Goal: Communication & Community: Answer question/provide support

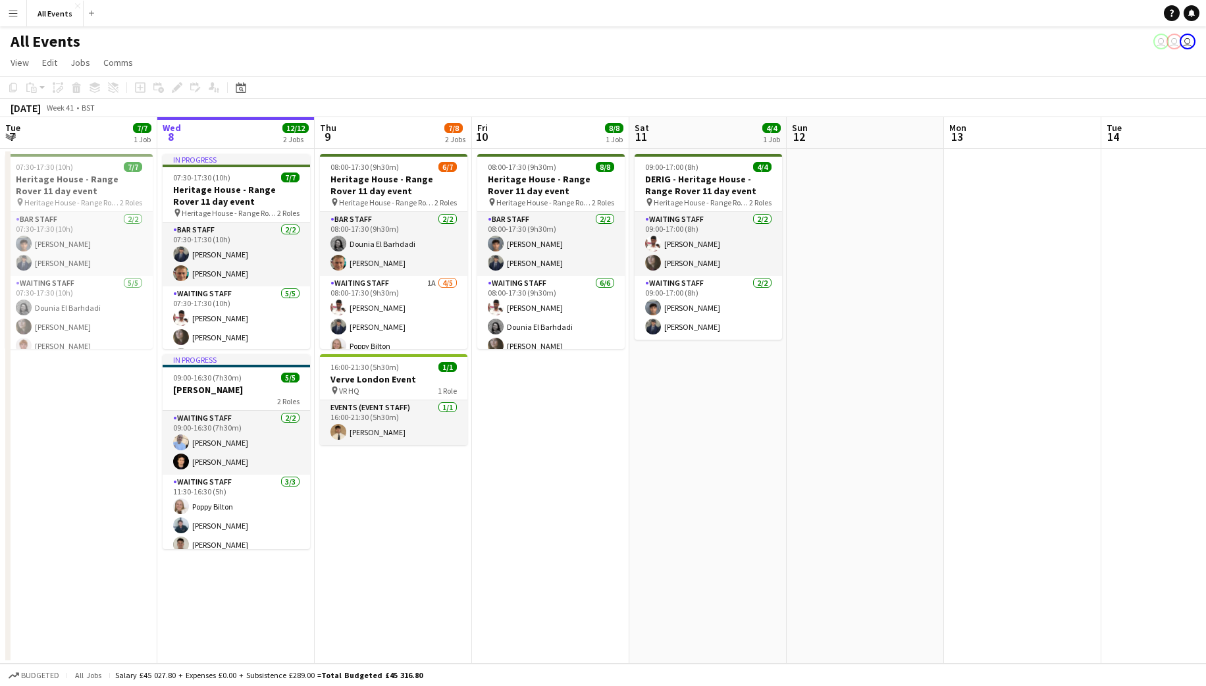
click at [786, 396] on app-date-cell at bounding box center [864, 406] width 157 height 515
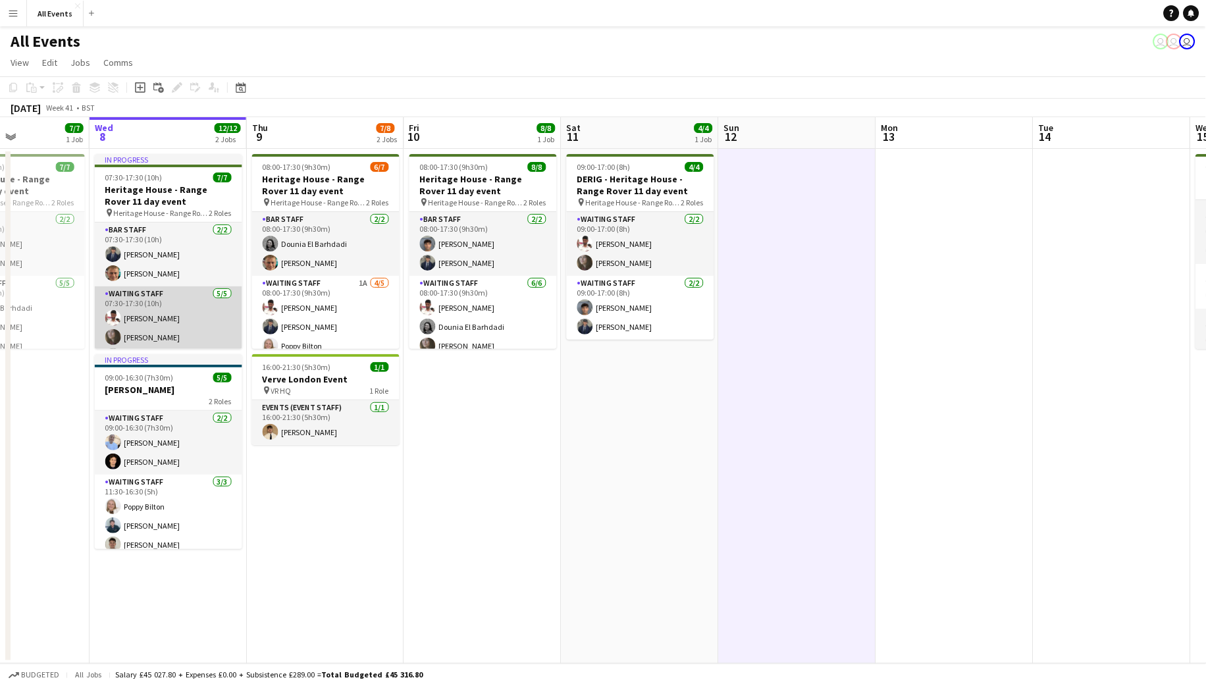
scroll to position [0, 379]
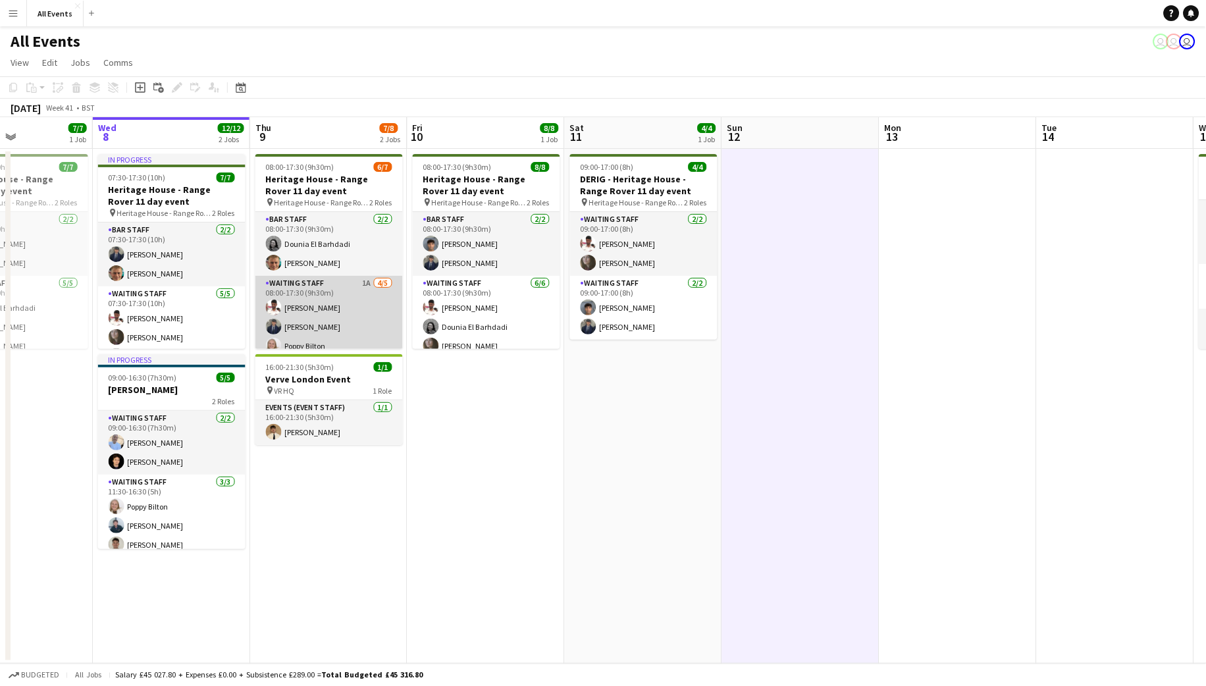
drag, startPoint x: 324, startPoint y: 322, endPoint x: 331, endPoint y: 321, distance: 7.4
click at [324, 322] on app-card-role "Waiting Staff 1A 4/5 08:00-17:30 (9h30m) Ahmed Al-Khayat Charlie Hill Poppy Bil…" at bounding box center [328, 336] width 147 height 121
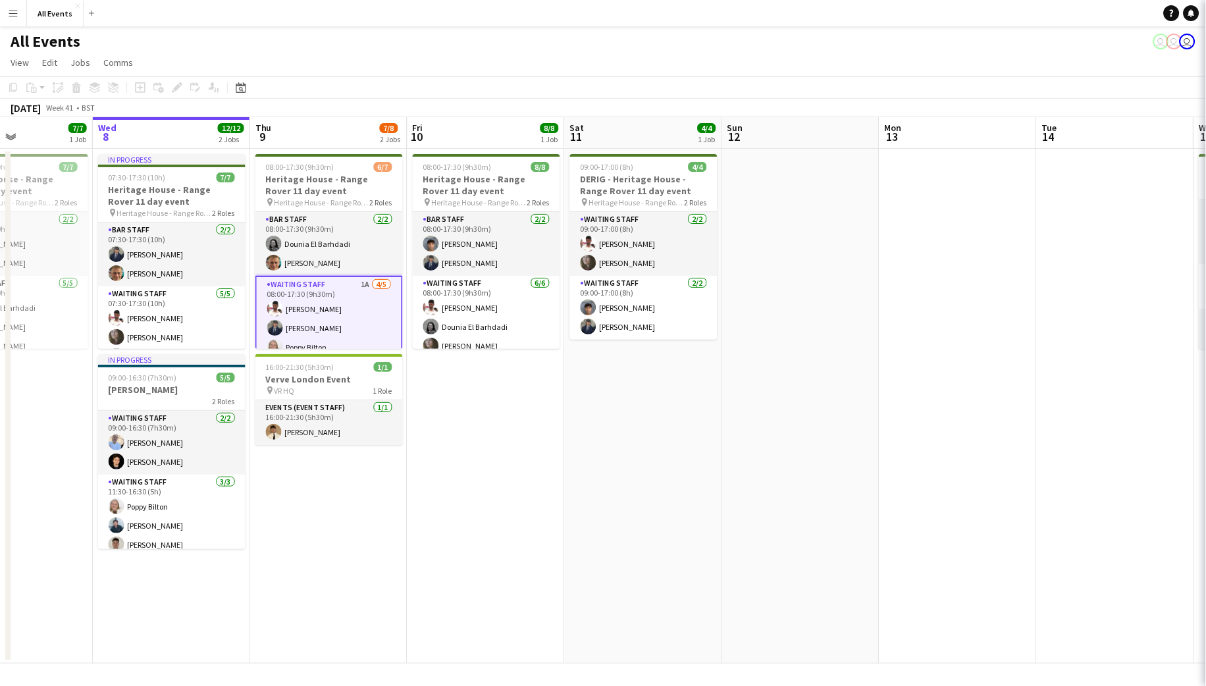
scroll to position [0, 378]
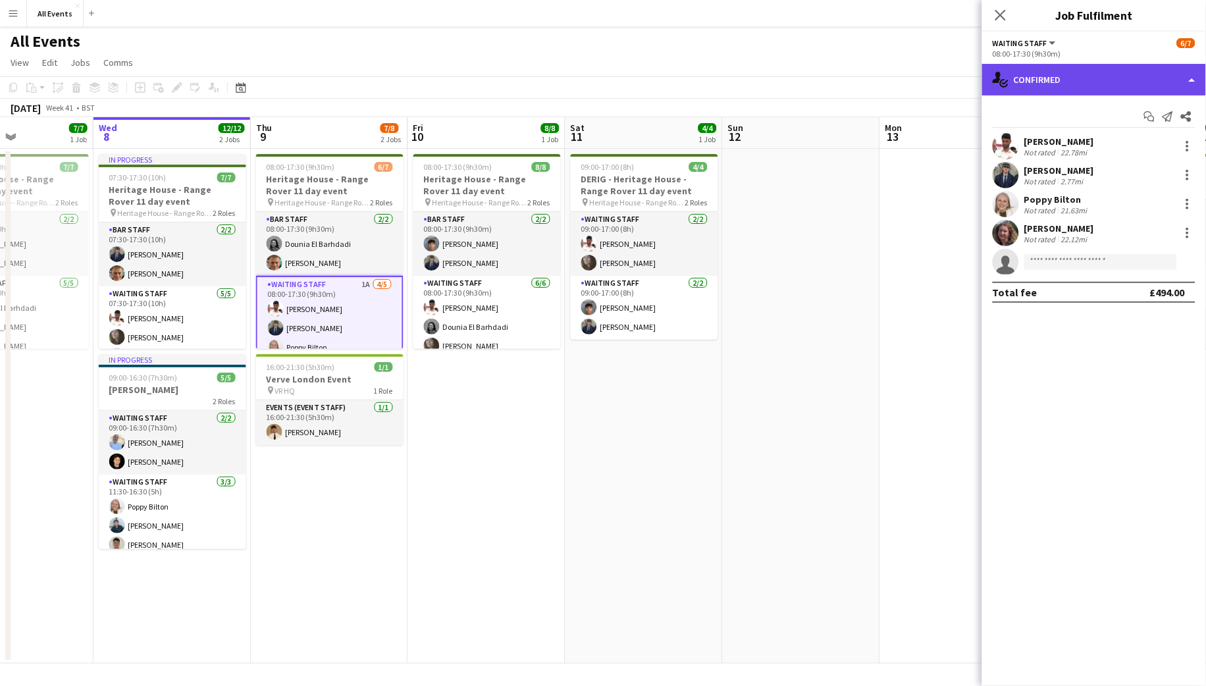
click at [1089, 86] on div "single-neutral-actions-check-2 Confirmed" at bounding box center [1094, 80] width 224 height 32
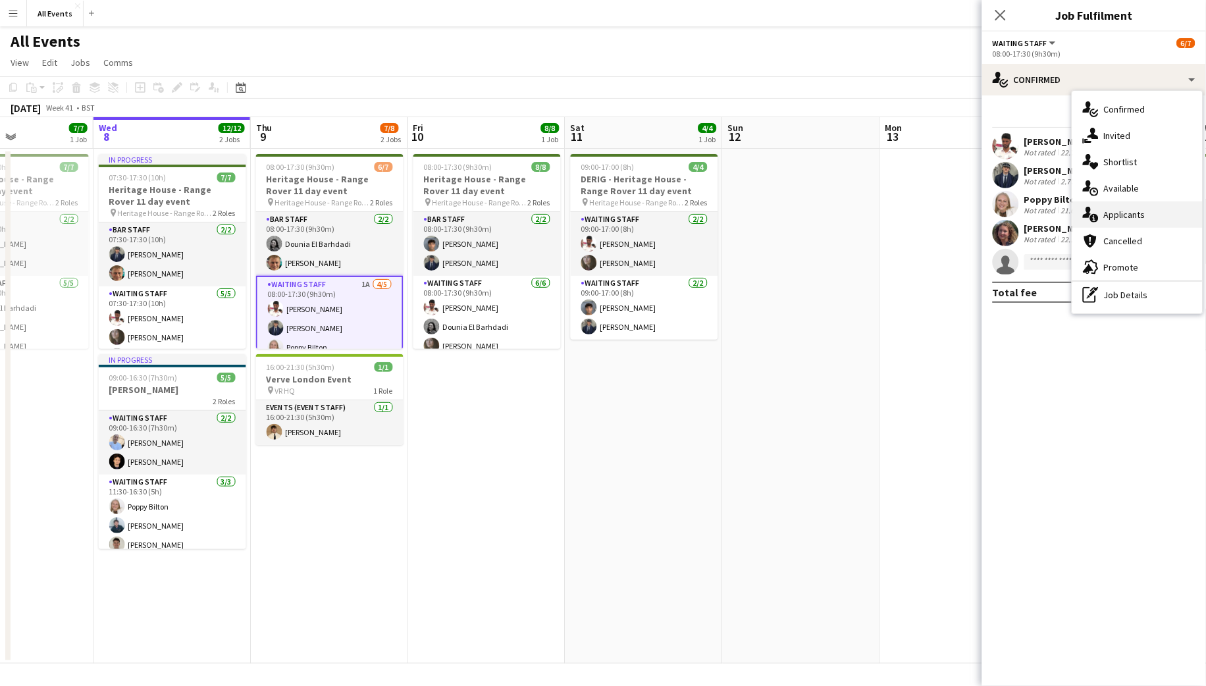
click at [1117, 213] on span "Applicants" at bounding box center [1124, 215] width 41 height 12
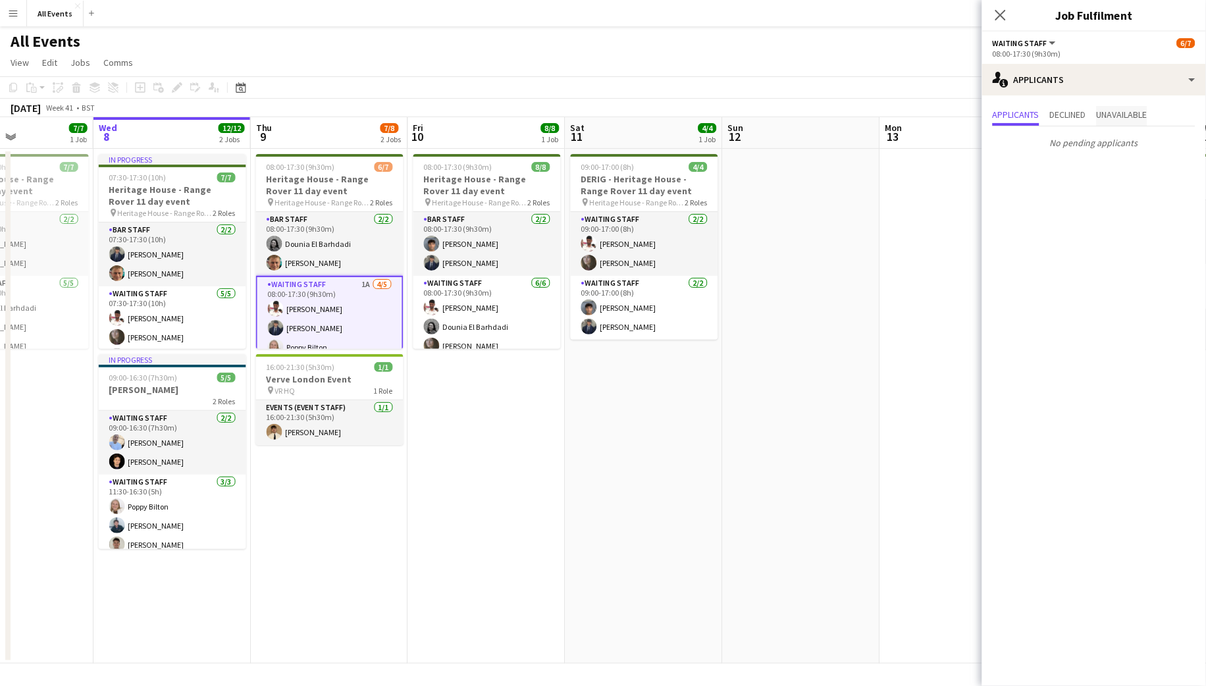
scroll to position [0, 0]
click at [1118, 113] on span "Unavailable" at bounding box center [1121, 114] width 51 height 9
click at [1069, 115] on span "Declined" at bounding box center [1068, 114] width 36 height 9
click at [1025, 116] on span "Applicants" at bounding box center [1015, 114] width 47 height 9
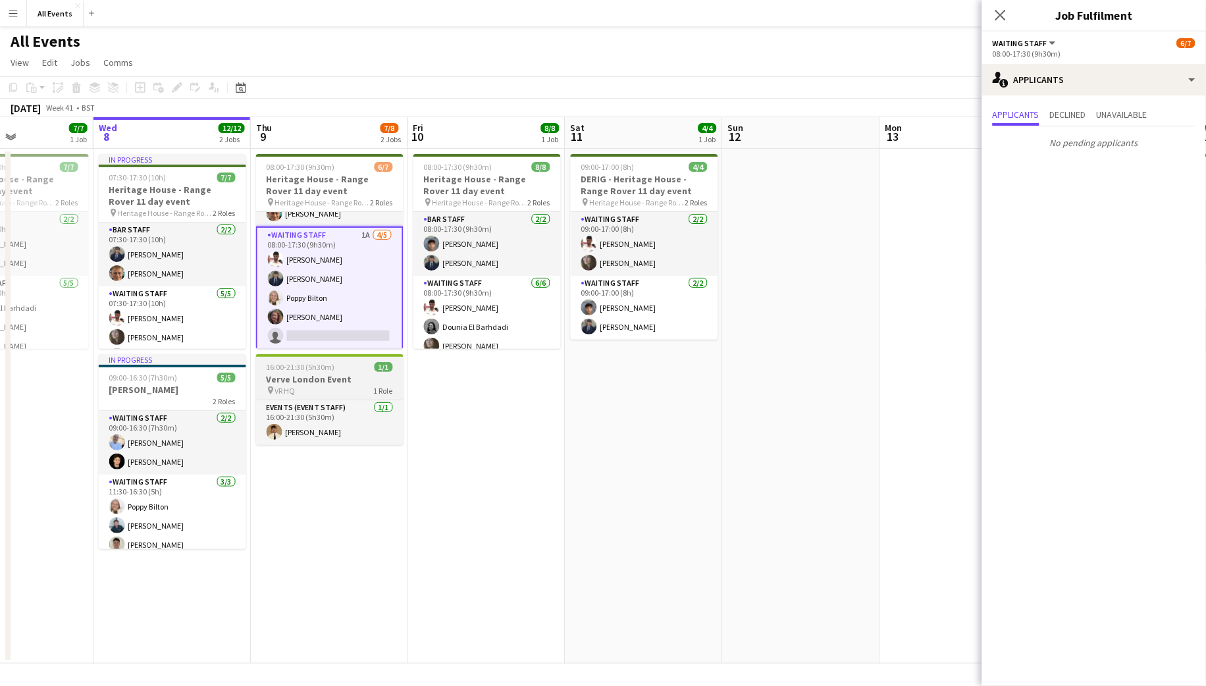
click at [371, 381] on h3 "Verve London Event" at bounding box center [329, 379] width 147 height 12
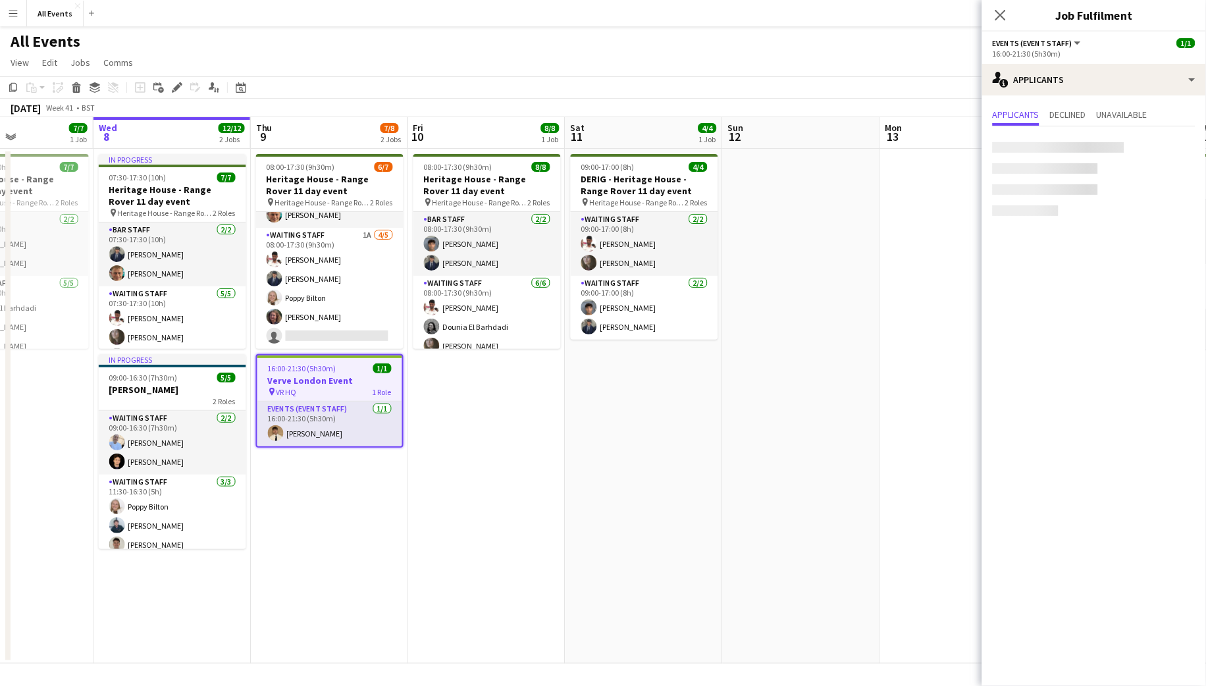
scroll to position [47, 0]
click at [639, 366] on app-date-cell "09:00-17:00 (8h) 4/4 DERIG - Heritage House - Range Rover 11 day event pin Heri…" at bounding box center [643, 406] width 157 height 515
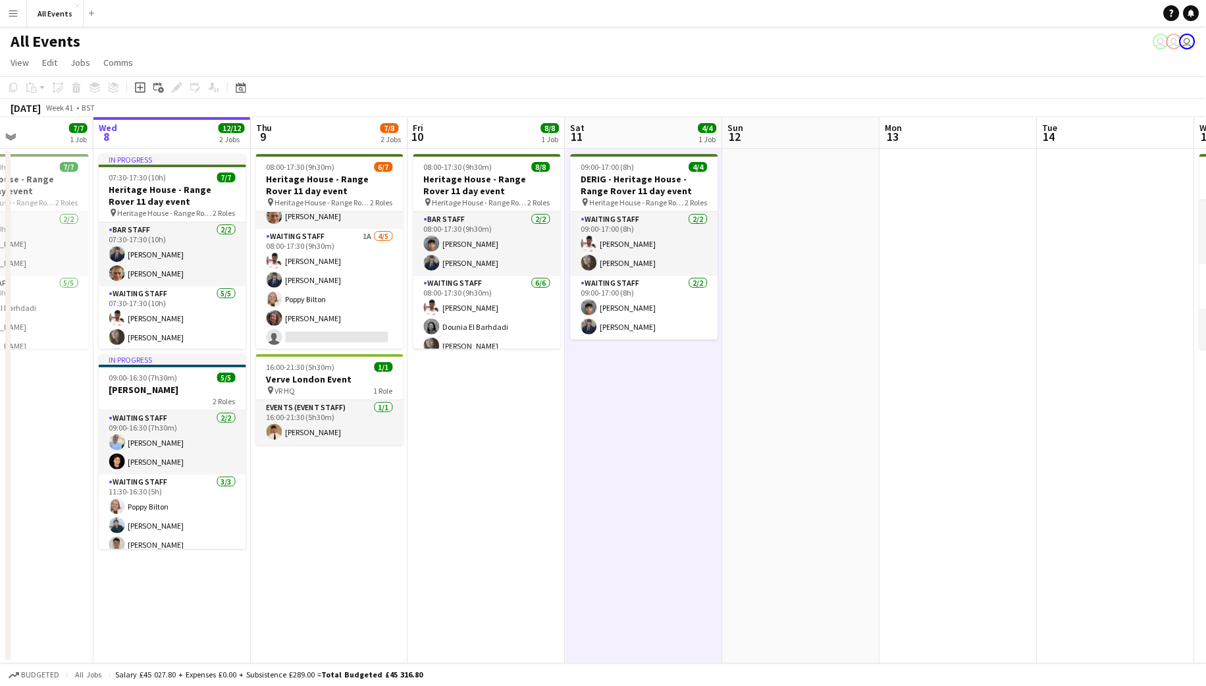
scroll to position [0, 382]
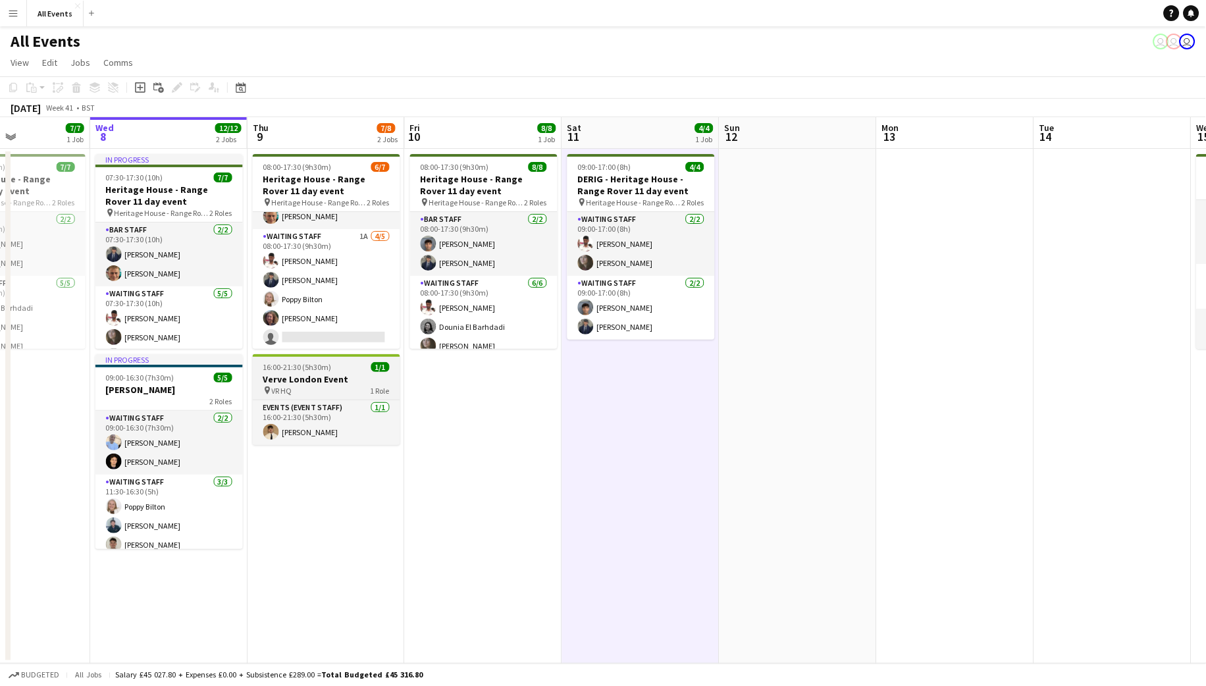
click at [328, 373] on h3 "Verve London Event" at bounding box center [326, 379] width 147 height 12
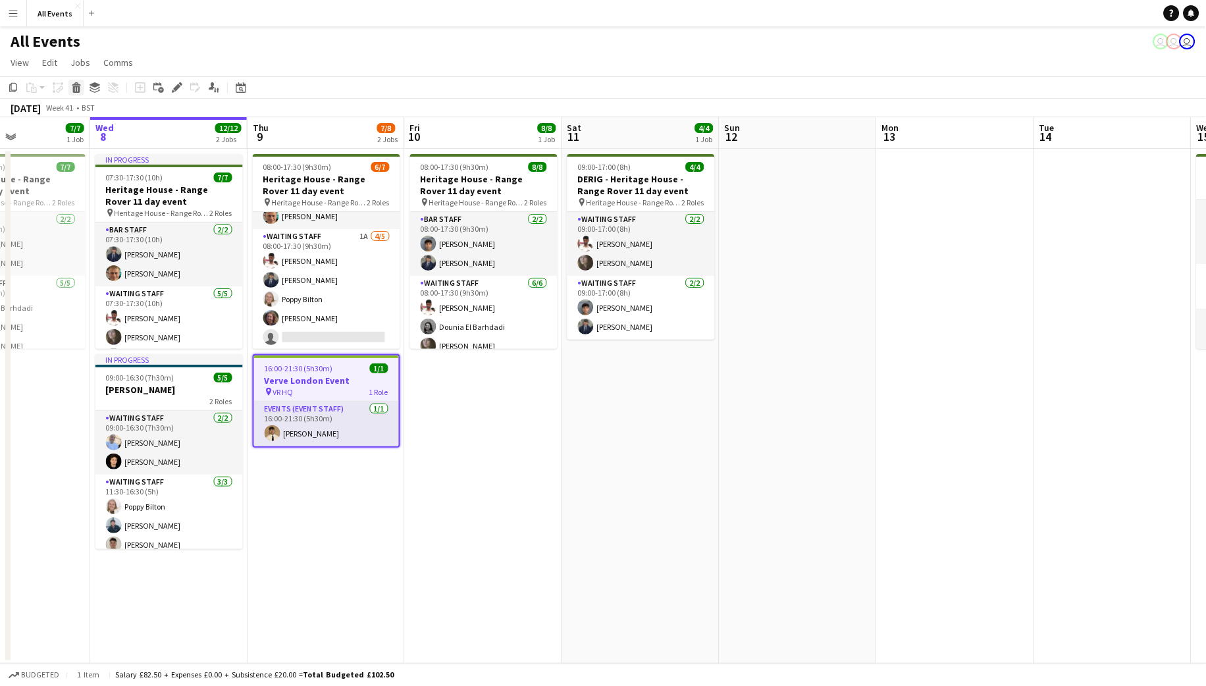
click at [75, 91] on icon at bounding box center [76, 89] width 7 height 7
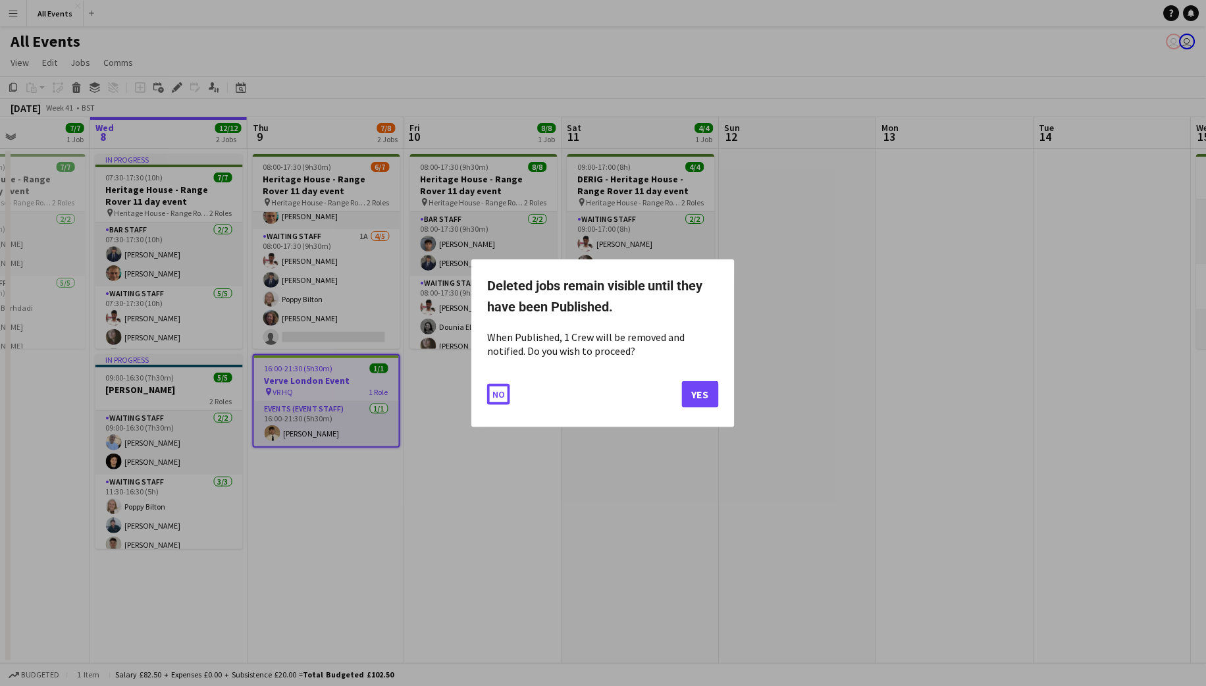
scroll to position [0, 0]
click at [705, 396] on button "Yes" at bounding box center [700, 393] width 37 height 26
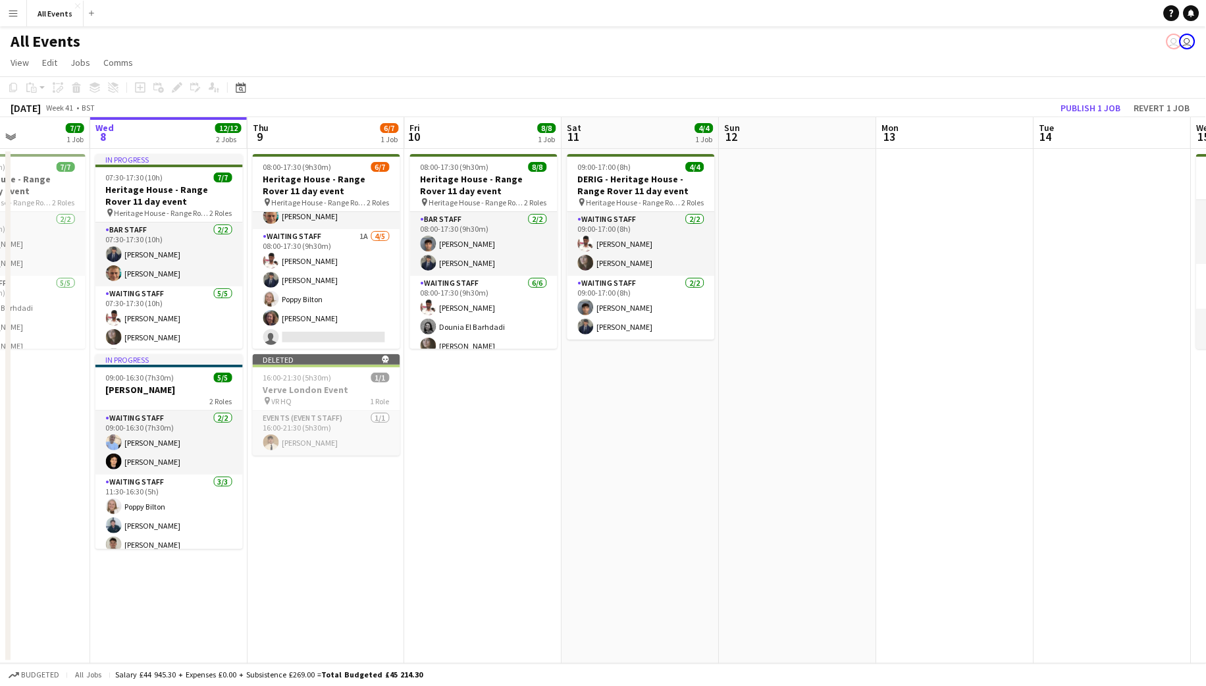
click at [521, 444] on app-date-cell "08:00-17:30 (9h30m) 8/8 Heritage House - Range Rover 11 day event pin Heritage …" at bounding box center [483, 406] width 157 height 515
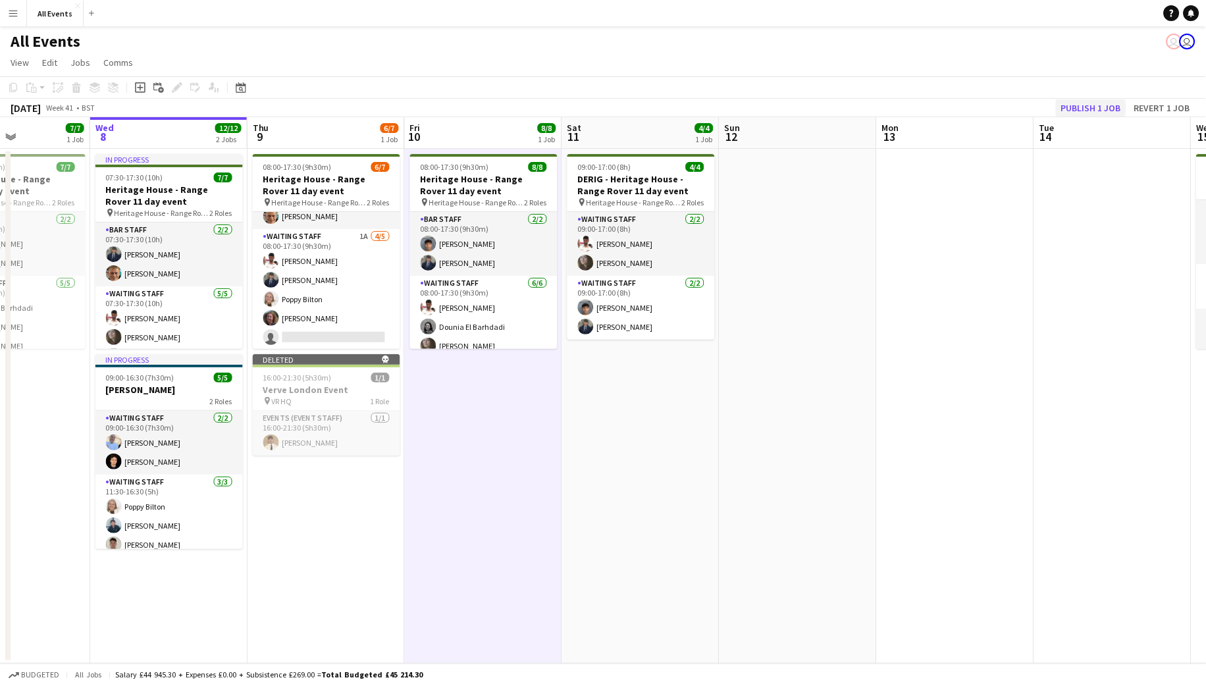
click at [1075, 103] on button "Publish 1 job" at bounding box center [1091, 107] width 70 height 17
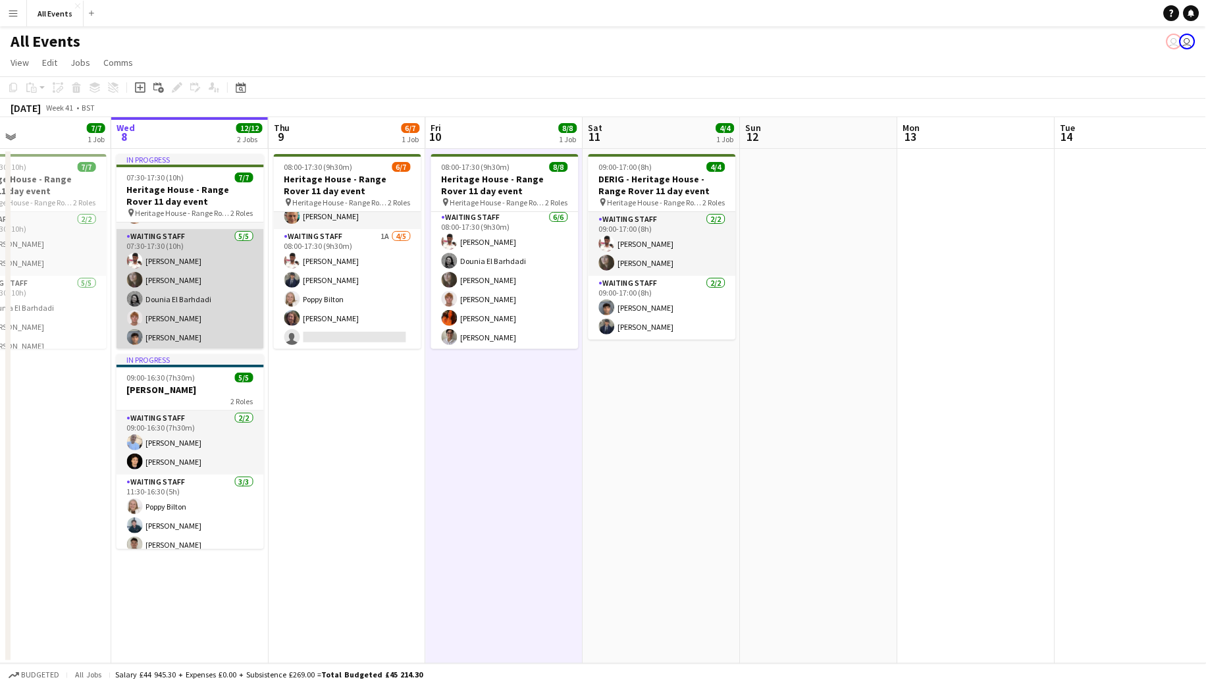
click at [180, 275] on app-card-role "Waiting Staff 5/5 07:30-17:30 (10h) Ahmed Al-Khayat Flora McCullough Dounia El …" at bounding box center [189, 289] width 147 height 121
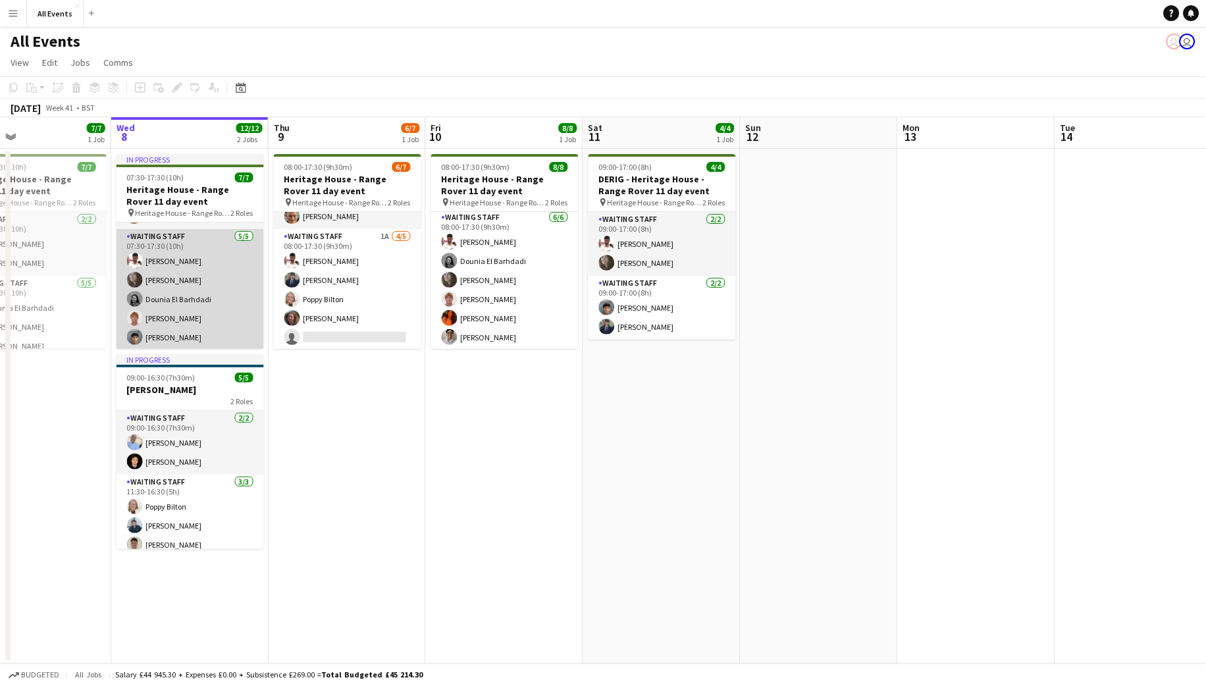
click at [192, 286] on app-card-role "Waiting Staff 5/5 07:30-17:30 (10h) Ahmed Al-Khayat Flora McCullough Dounia El …" at bounding box center [189, 289] width 147 height 121
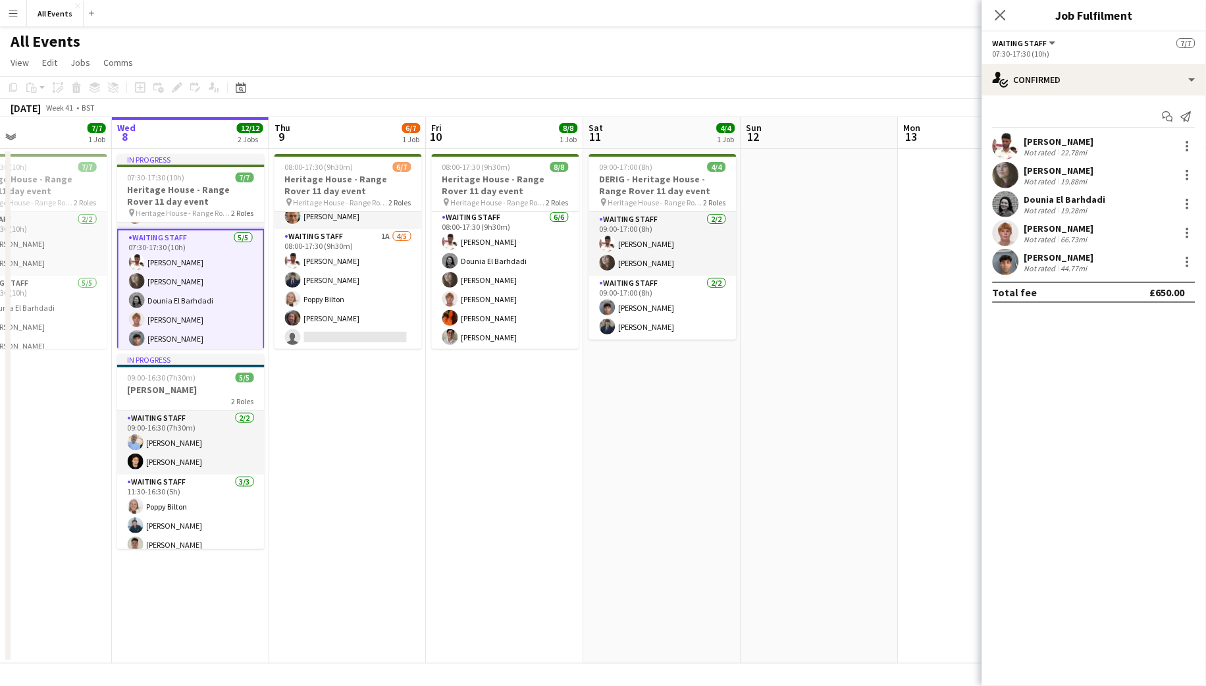
click at [1048, 167] on div "[PERSON_NAME]" at bounding box center [1059, 171] width 70 height 12
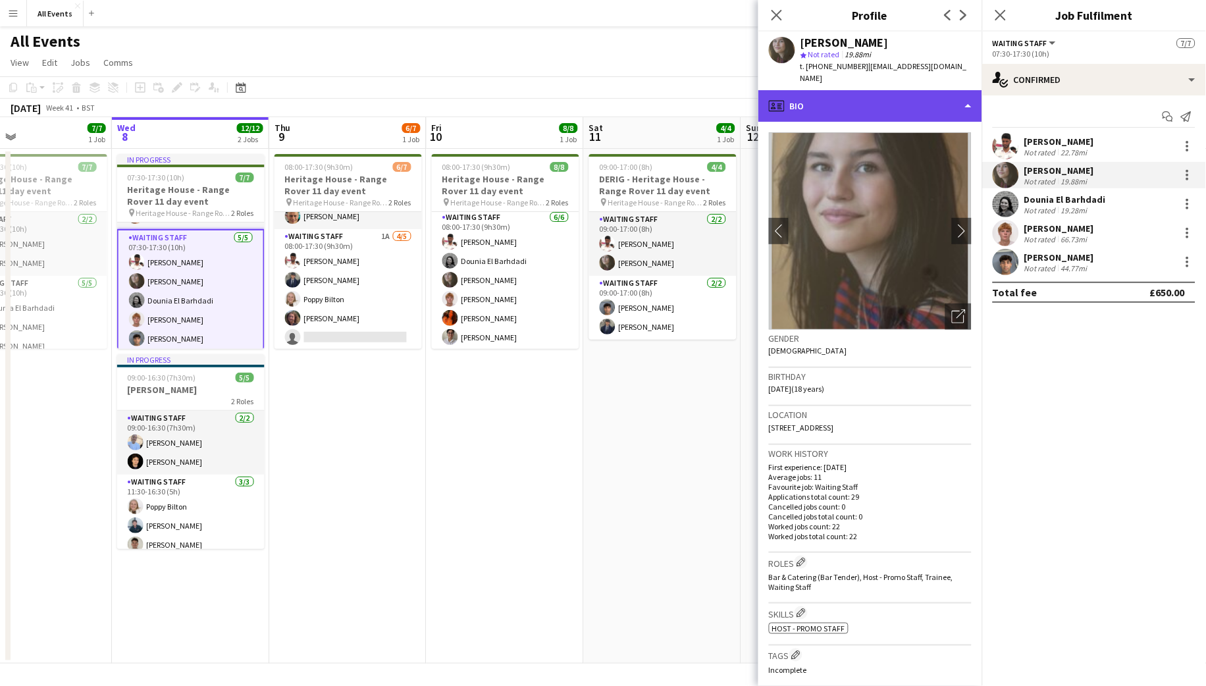
click at [866, 90] on div "profile Bio" at bounding box center [870, 106] width 224 height 32
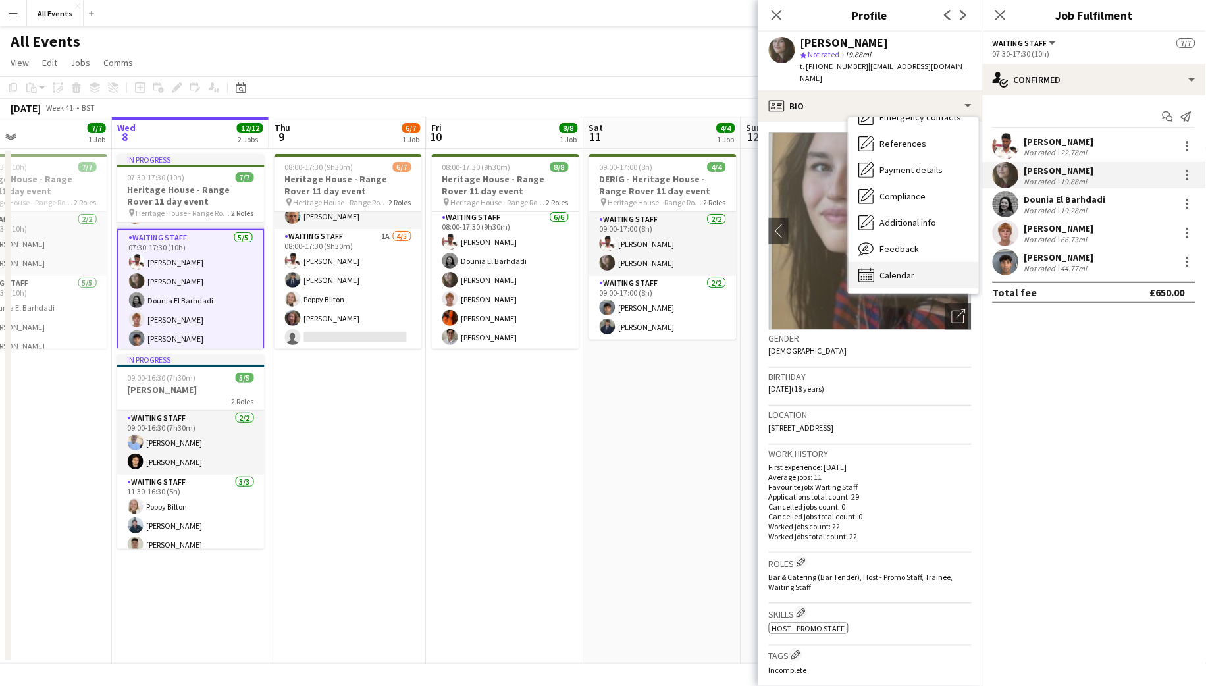
scroll to position [124, 0]
click at [901, 268] on div "Calendar Calendar" at bounding box center [913, 275] width 130 height 26
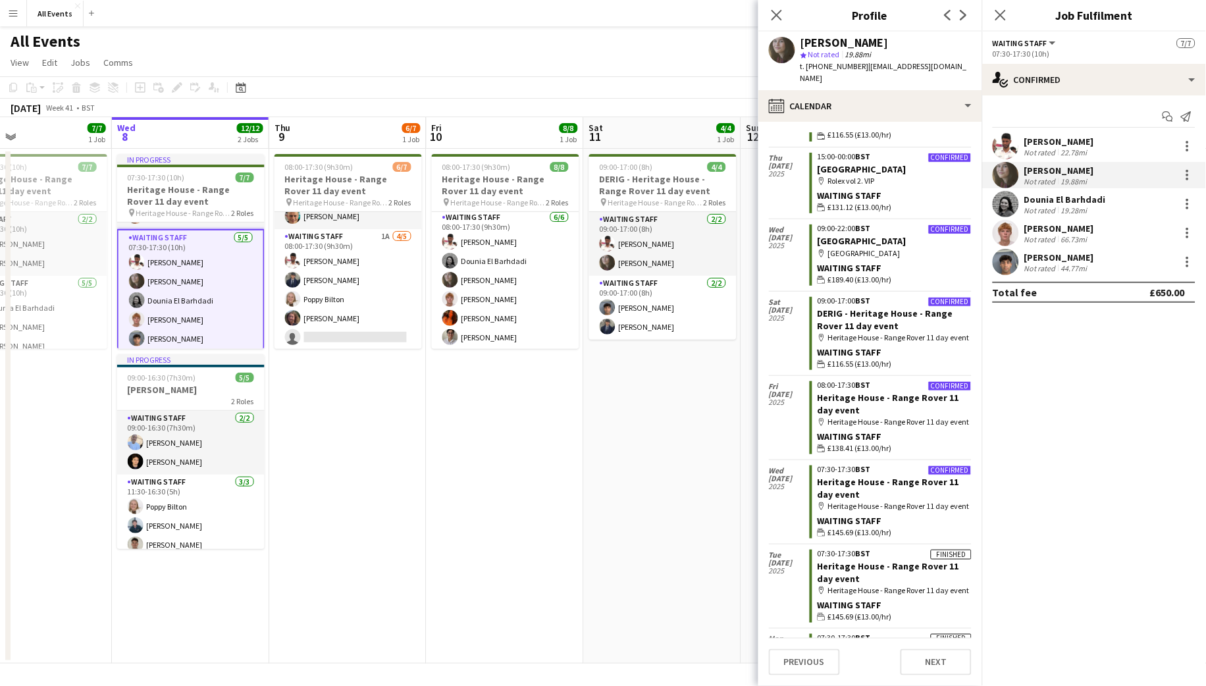
scroll to position [358, 0]
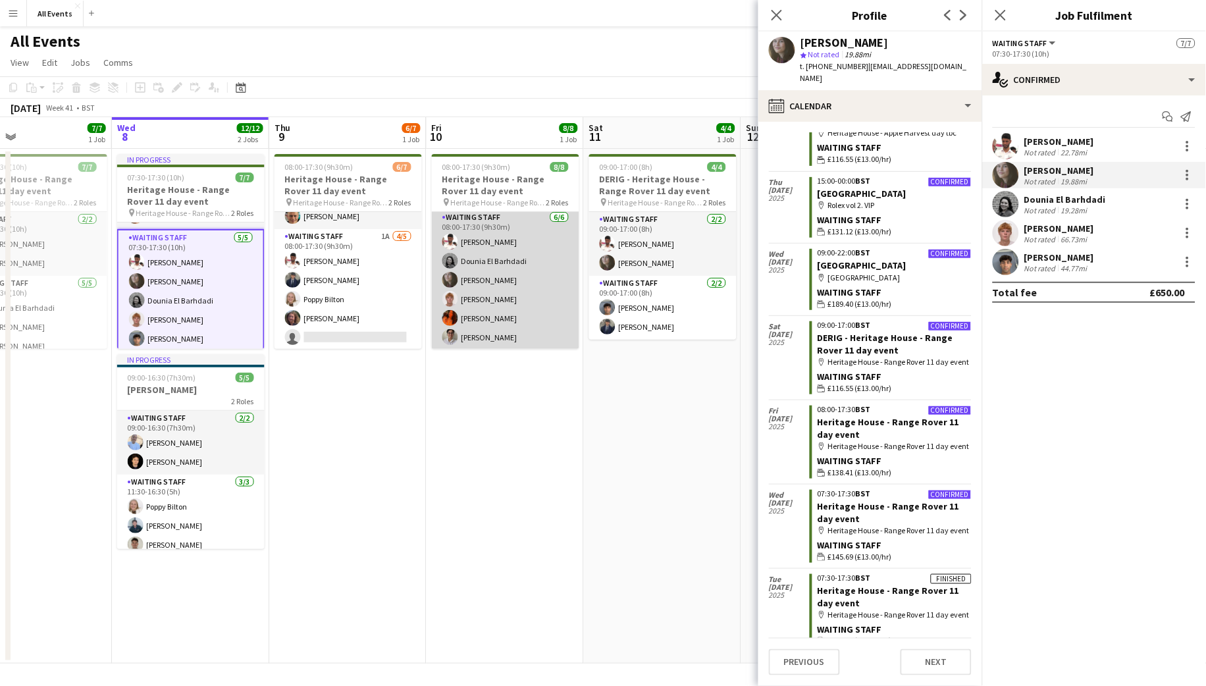
click at [474, 303] on app-card-role "Waiting Staff 6/6 08:00-17:30 (9h30m) Ahmed Al-Khayat Dounia El Barhdadi Flora …" at bounding box center [505, 280] width 147 height 140
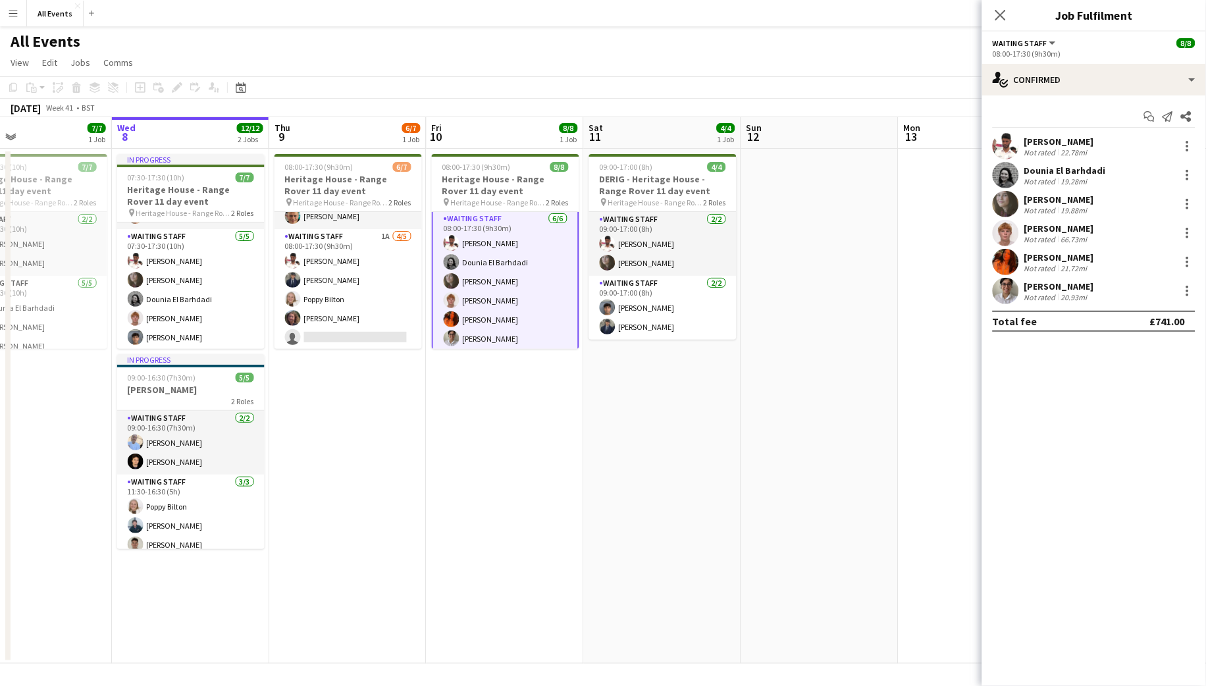
click at [480, 299] on app-card-role "Waiting Staff 6/6 08:00-17:30 (9h30m) Ahmed Al-Khayat Dounia El Barhdadi Flora …" at bounding box center [505, 281] width 147 height 143
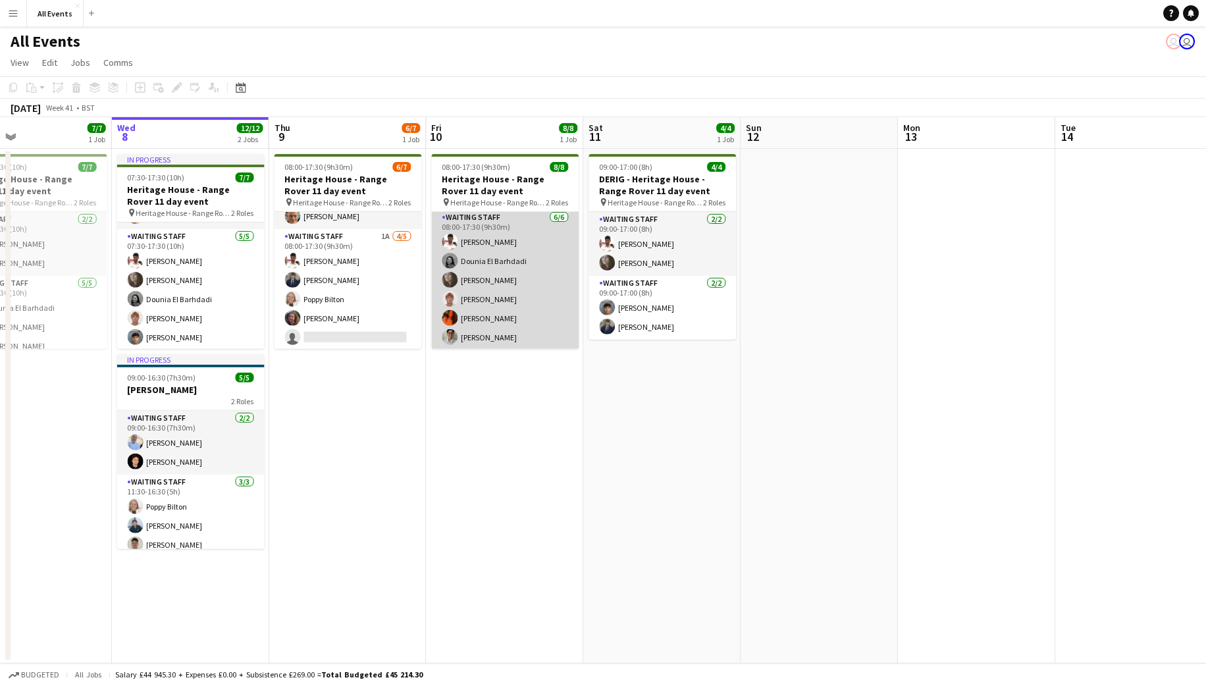
click at [555, 336] on app-card-role "Waiting Staff 6/6 08:00-17:30 (9h30m) Ahmed Al-Khayat Dounia El Barhdadi Flora …" at bounding box center [505, 280] width 147 height 140
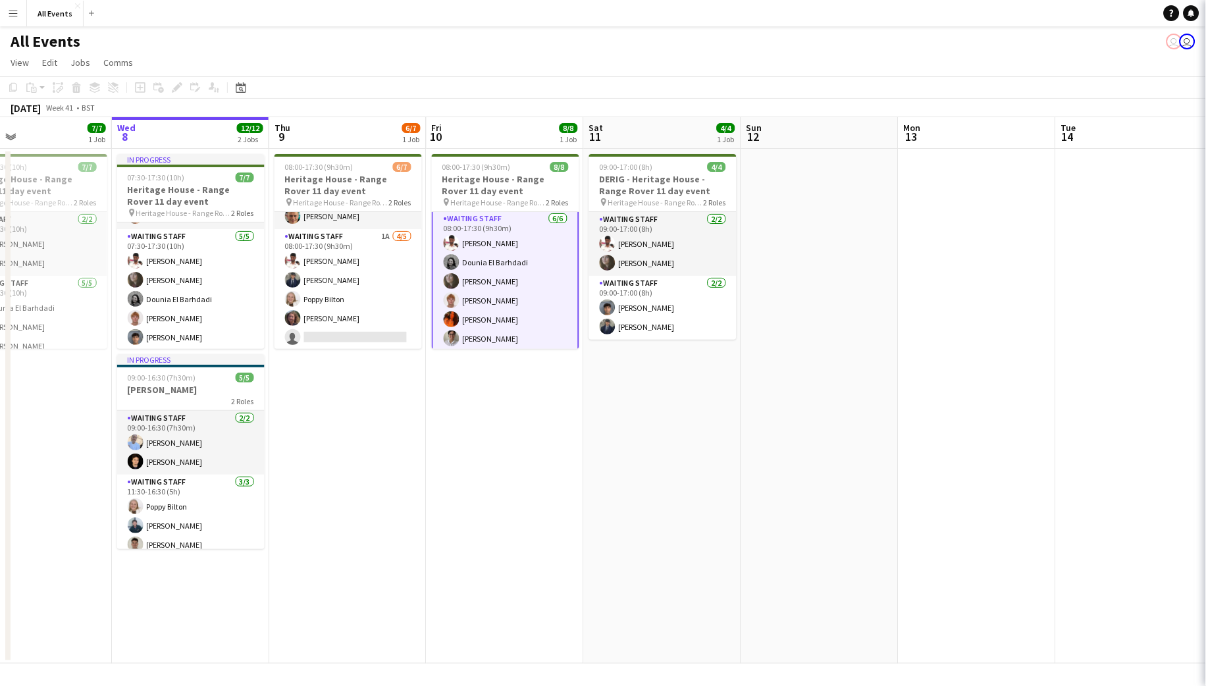
scroll to position [0, 359]
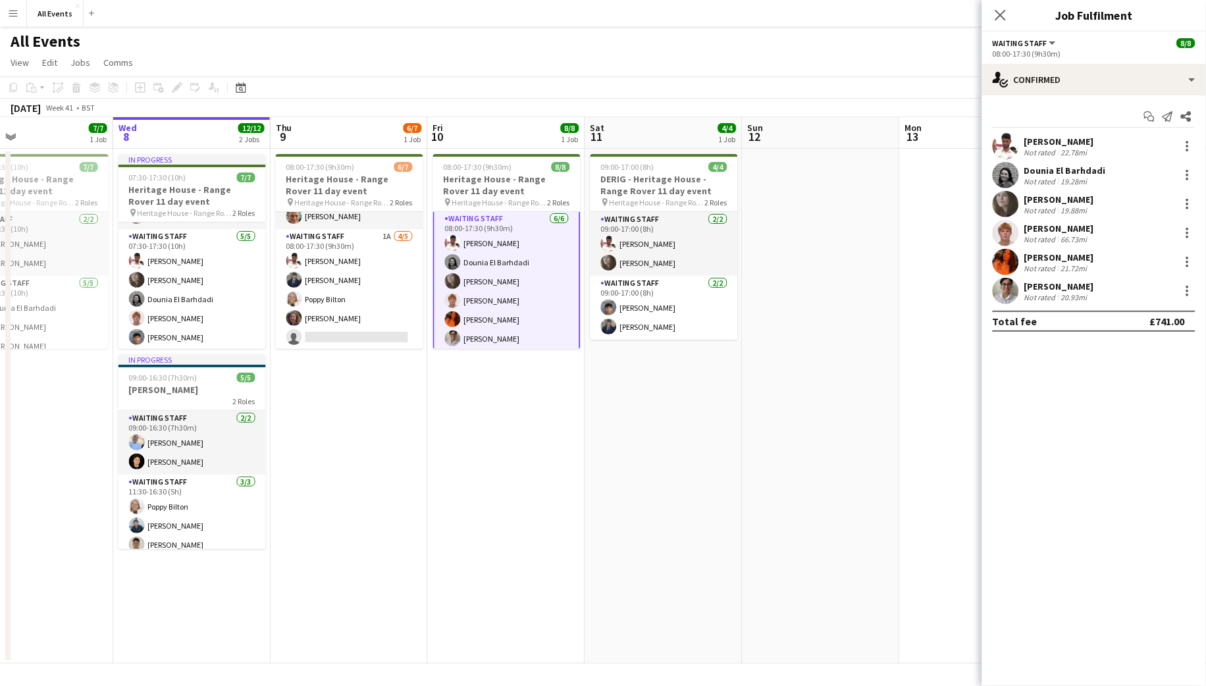
click at [1046, 223] on div "[PERSON_NAME]" at bounding box center [1059, 228] width 70 height 12
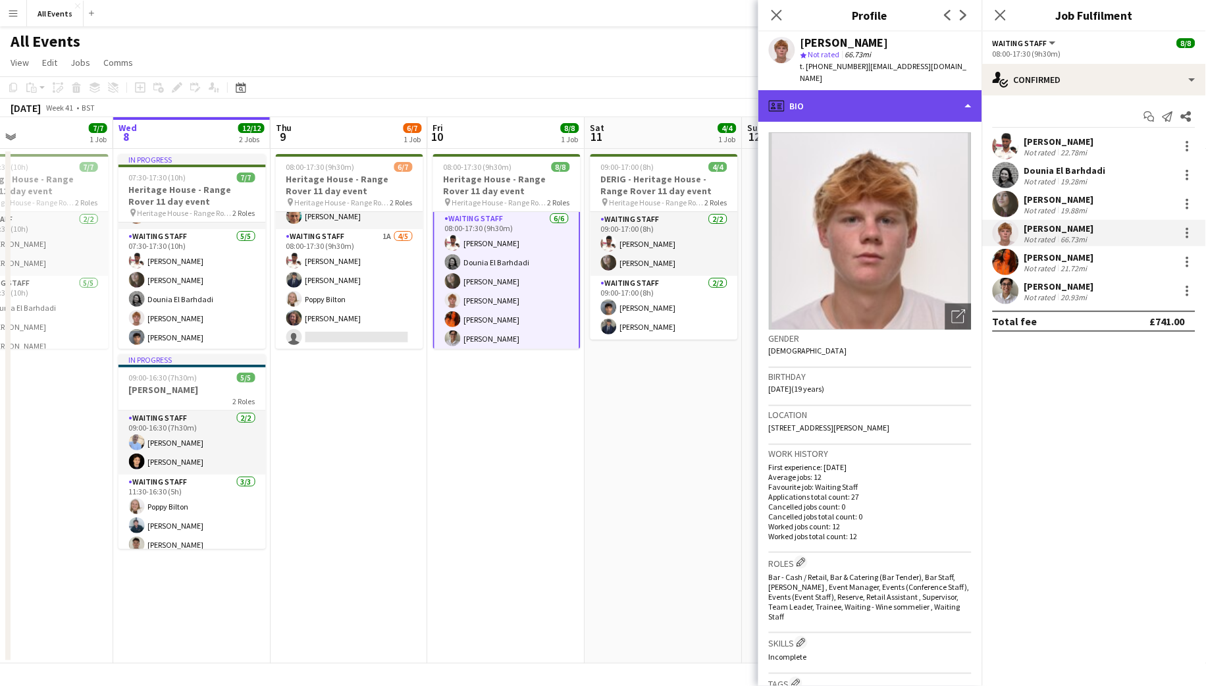
click at [876, 95] on div "profile Bio" at bounding box center [870, 106] width 224 height 32
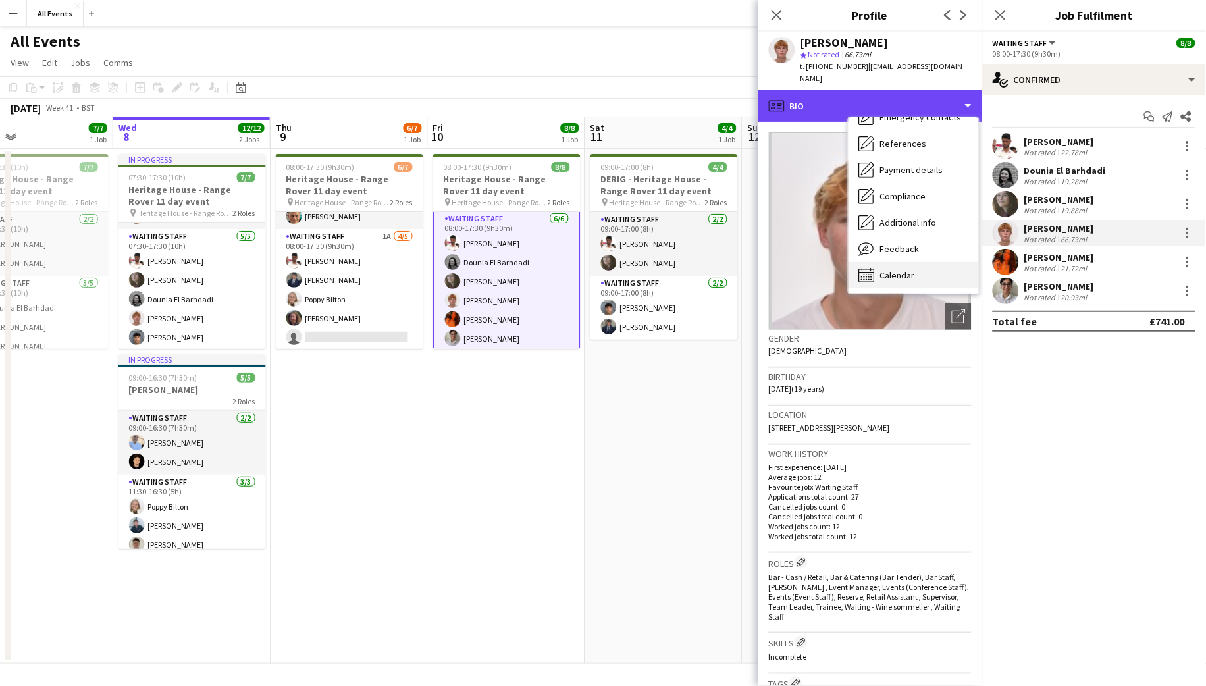
scroll to position [123, 0]
click at [886, 270] on span "Calendar" at bounding box center [897, 276] width 35 height 12
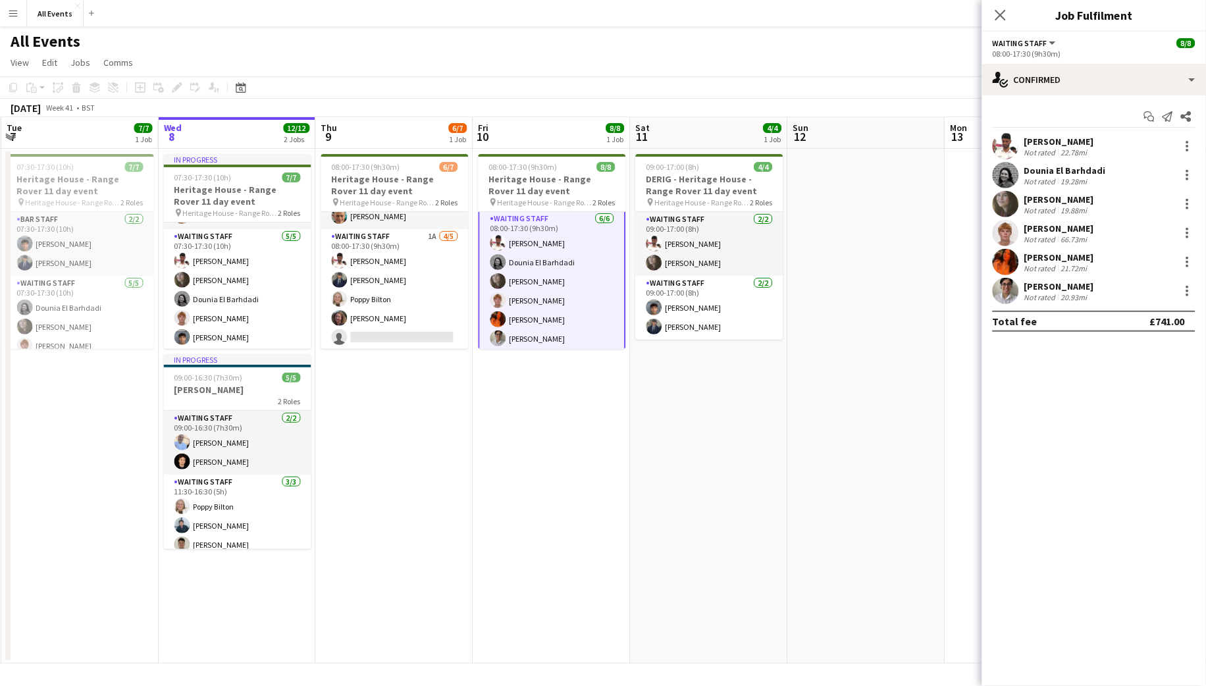
scroll to position [0, 501]
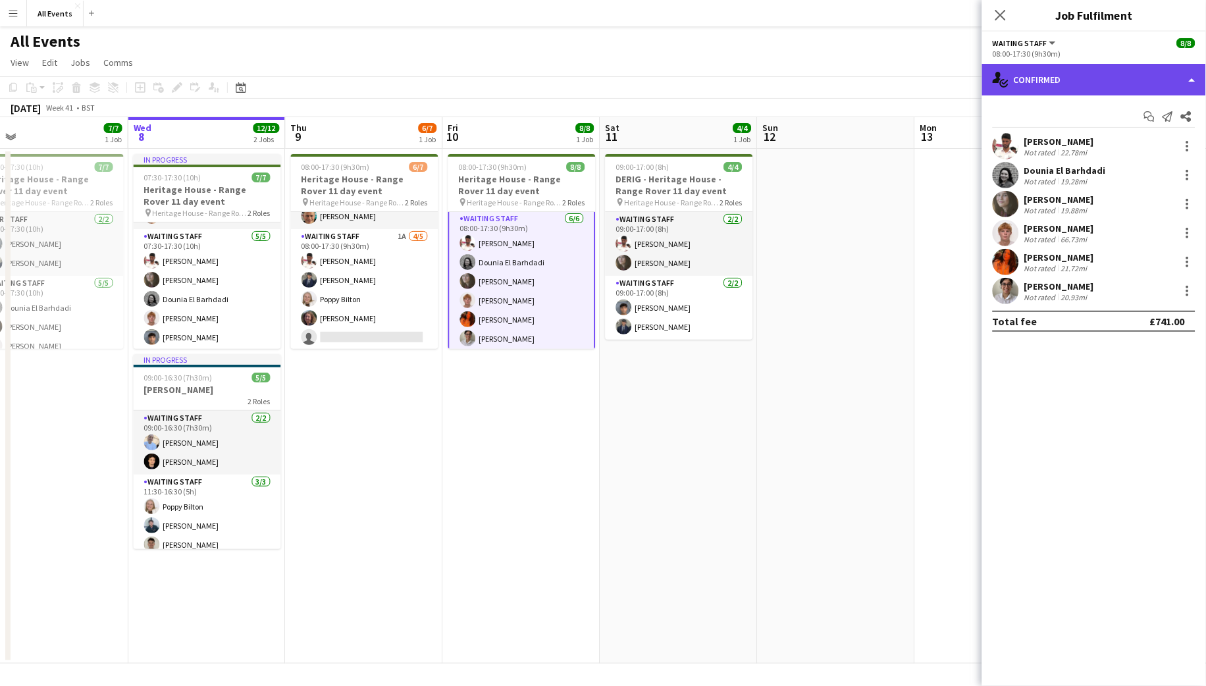
click at [1058, 90] on div "single-neutral-actions-check-2 Confirmed" at bounding box center [1094, 80] width 224 height 32
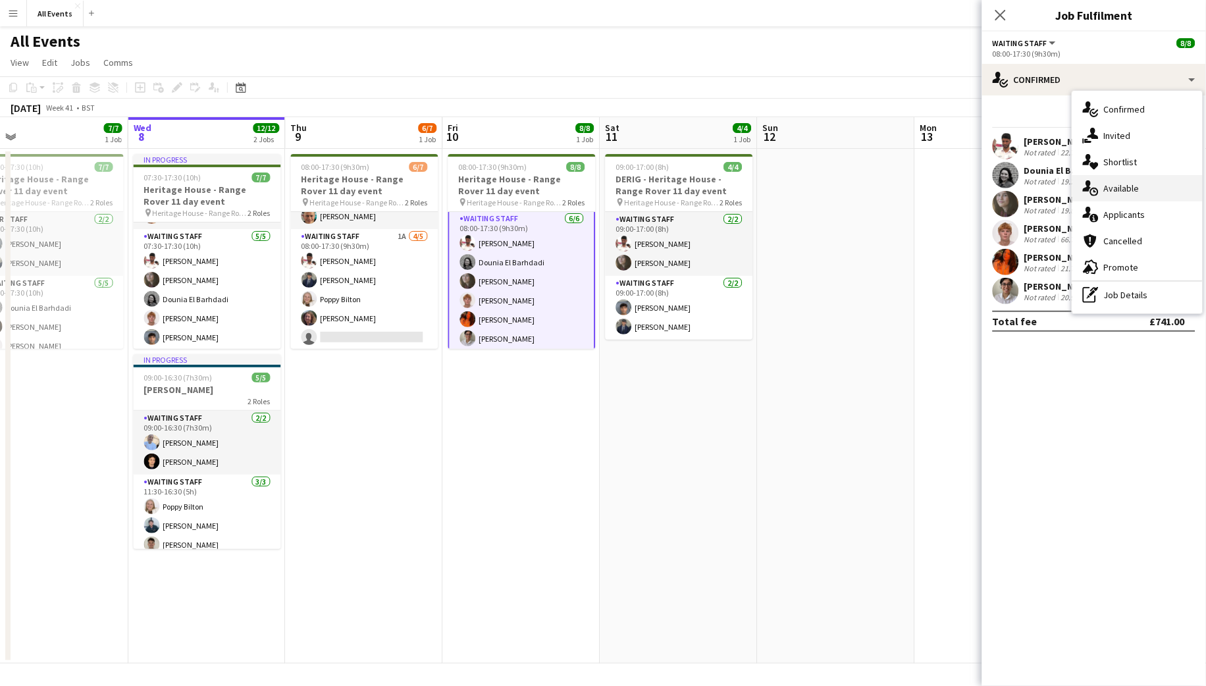
click at [1135, 185] on span "Available" at bounding box center [1122, 188] width 36 height 12
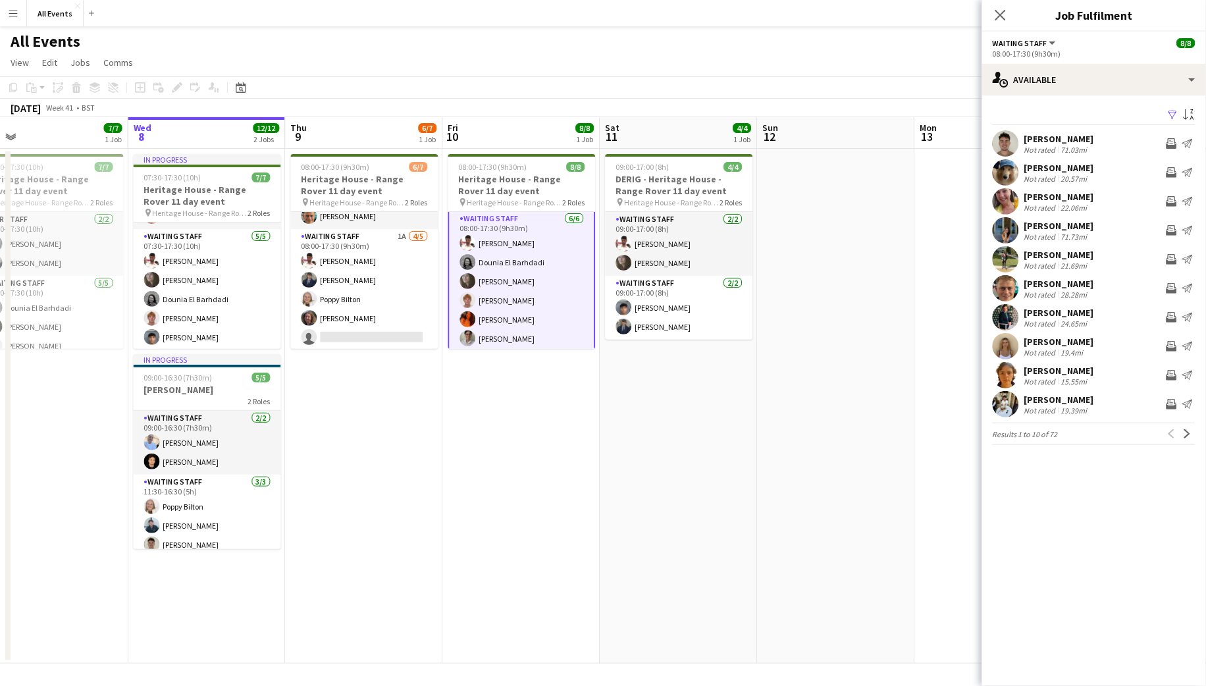
click at [18, 14] on app-icon "Menu" at bounding box center [13, 13] width 11 height 11
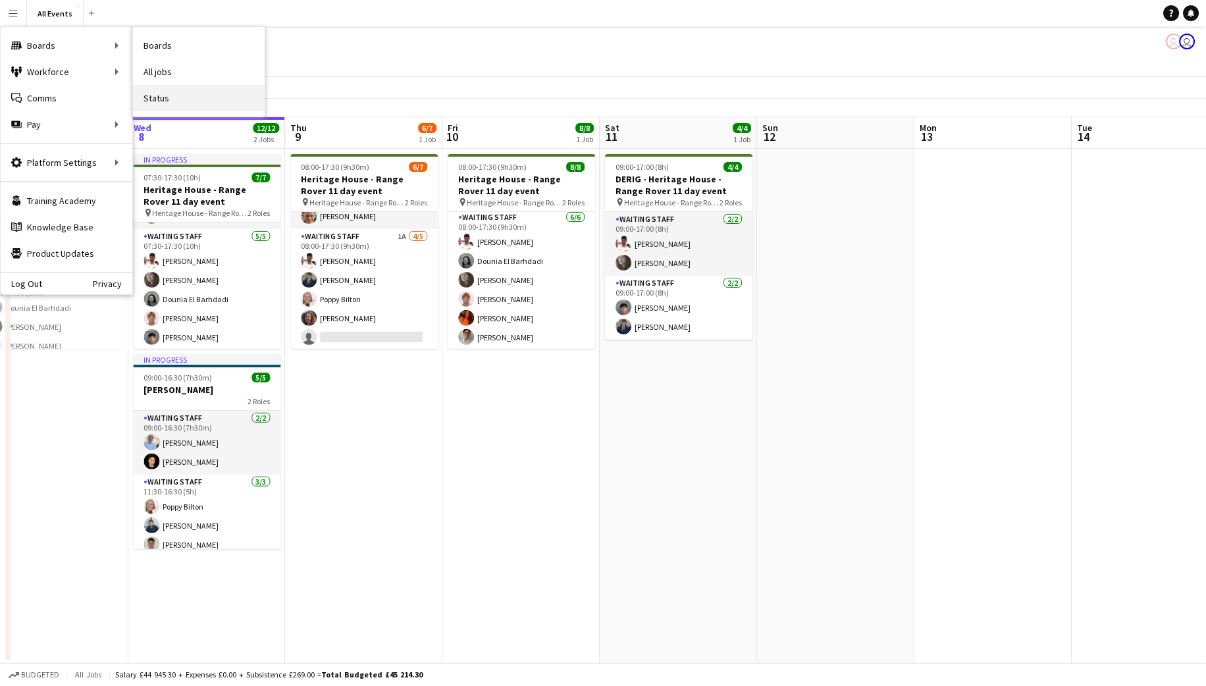
click at [153, 99] on link "Status" at bounding box center [199, 98] width 132 height 26
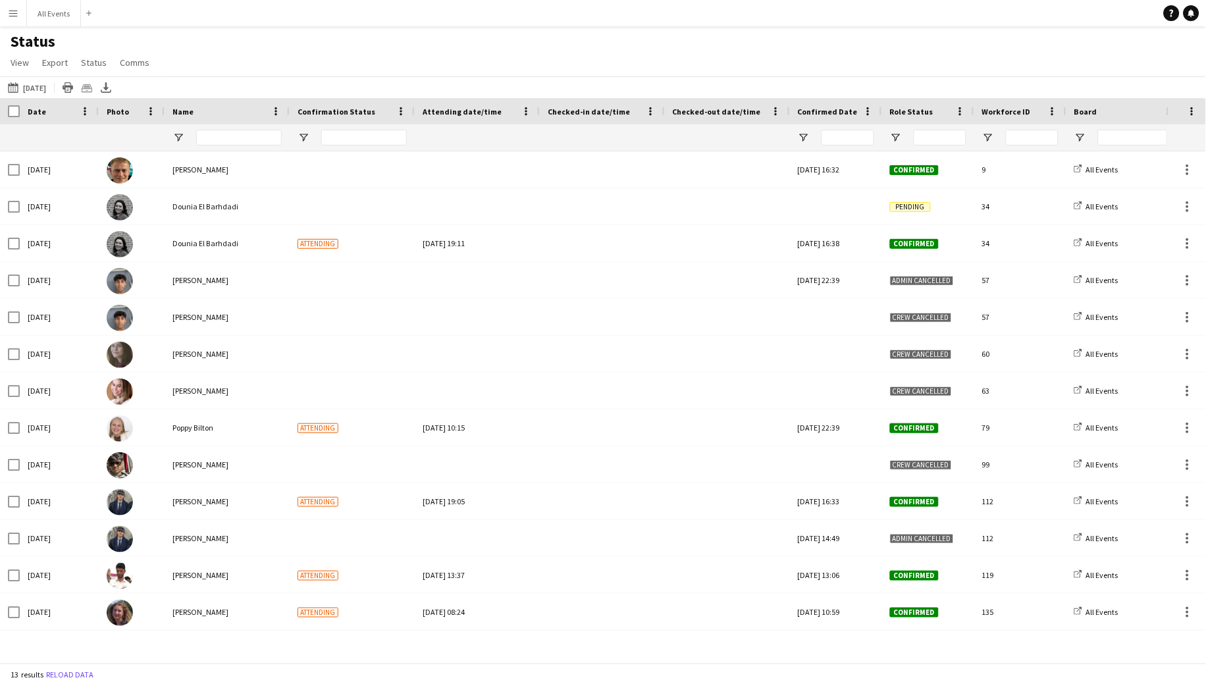
type input "**********"
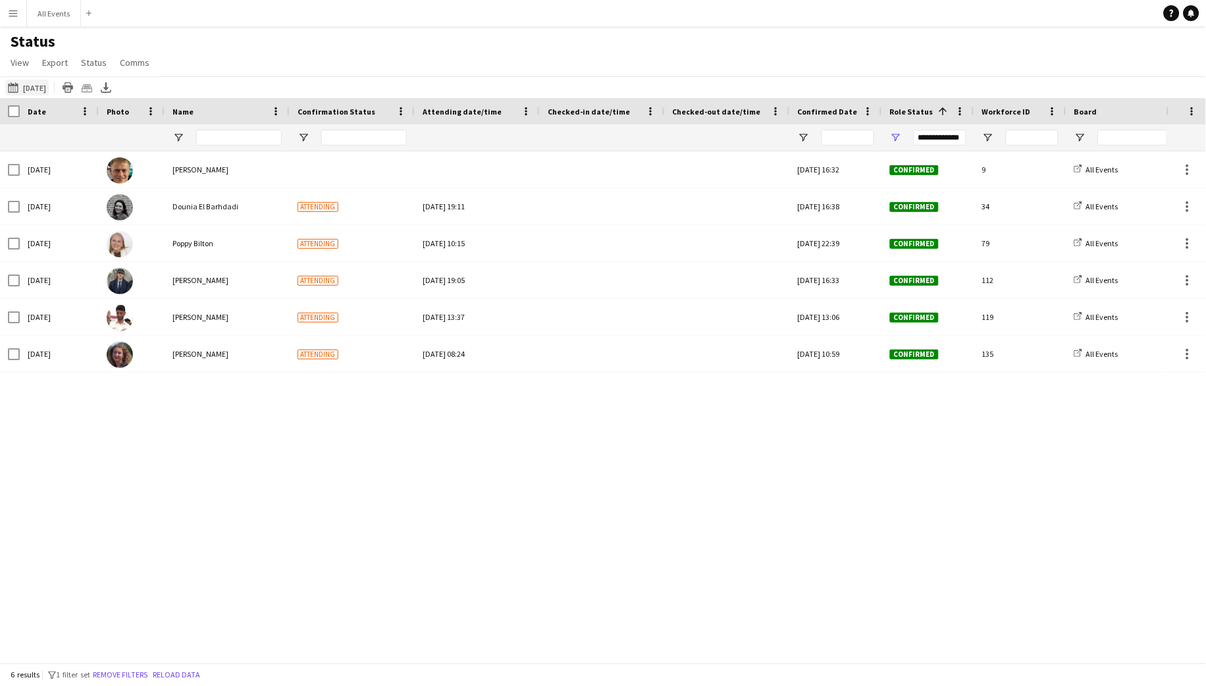
click at [18, 86] on app-icon "Tomorrow" at bounding box center [15, 87] width 15 height 11
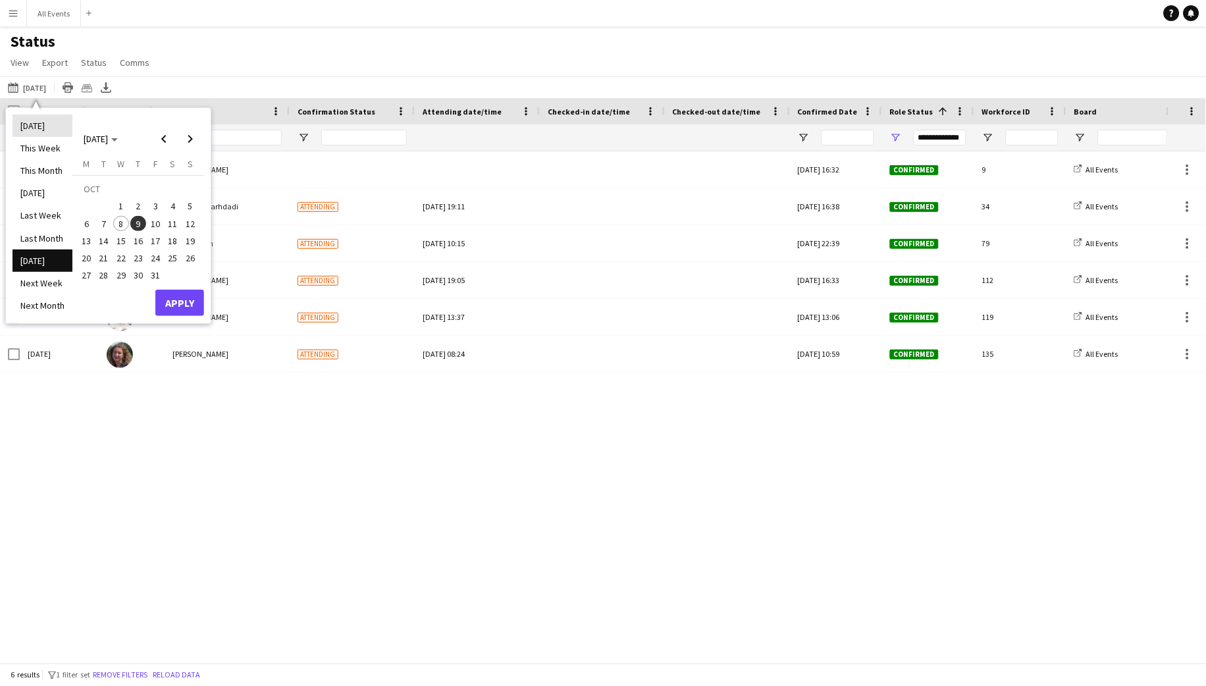
click at [36, 126] on li "[DATE]" at bounding box center [43, 126] width 60 height 22
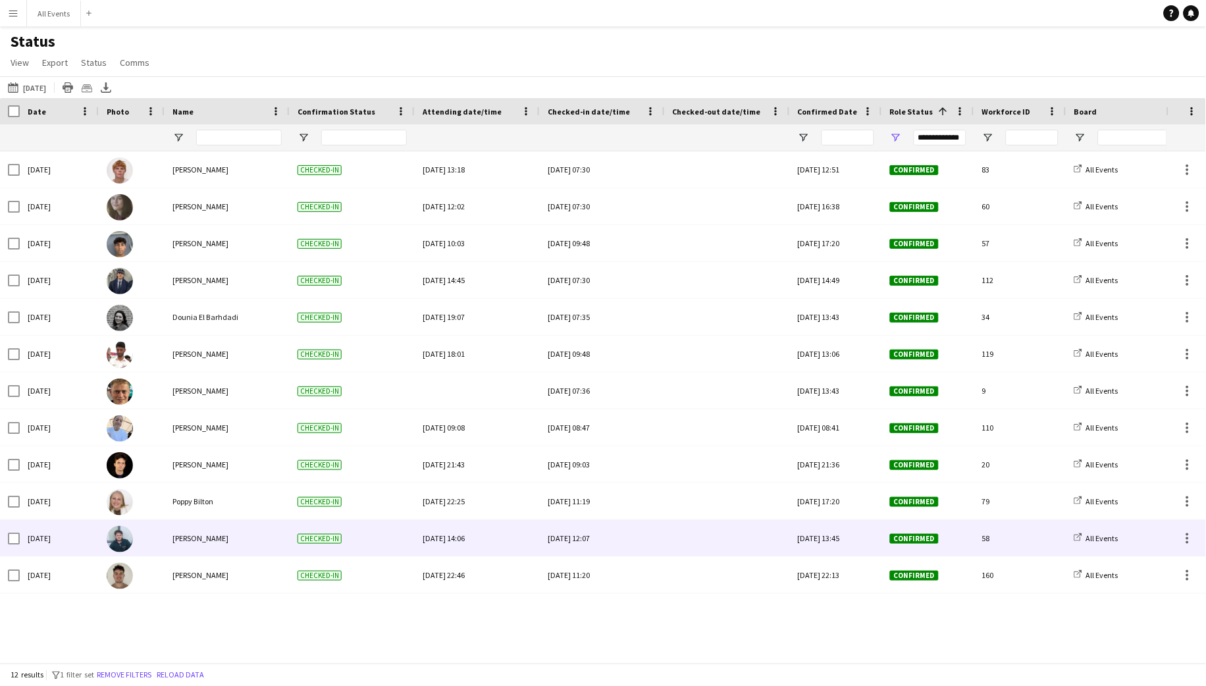
scroll to position [0, 53]
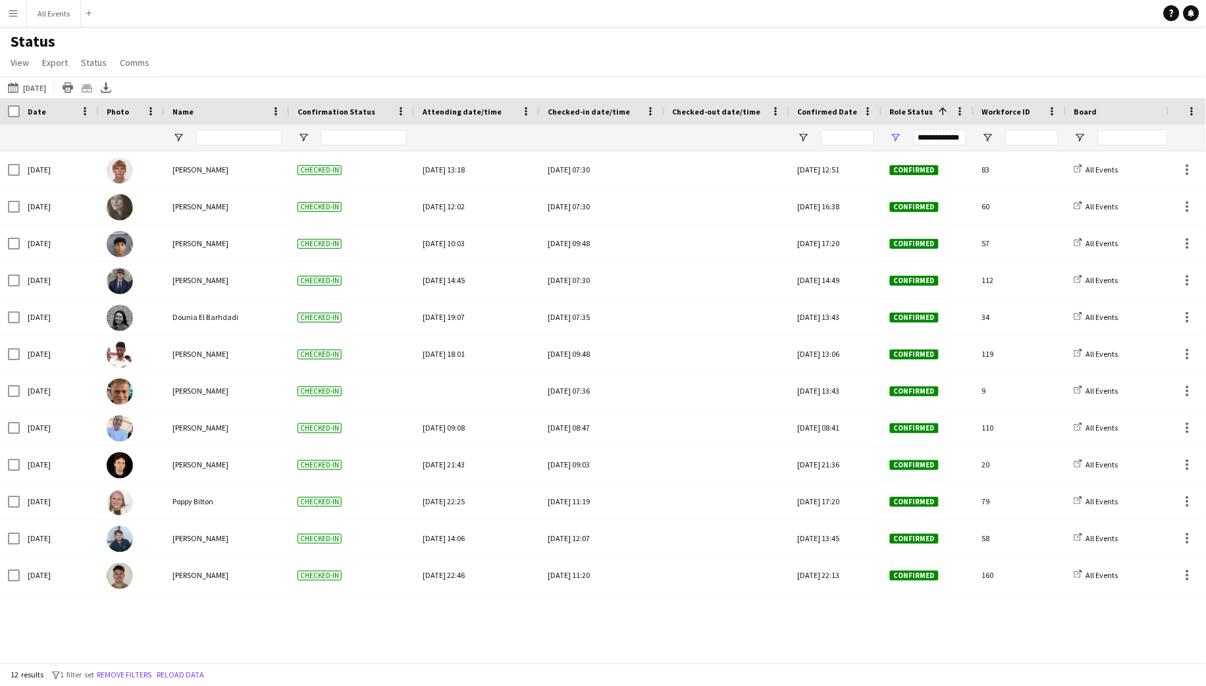
click at [19, 15] on button "Menu" at bounding box center [13, 13] width 26 height 26
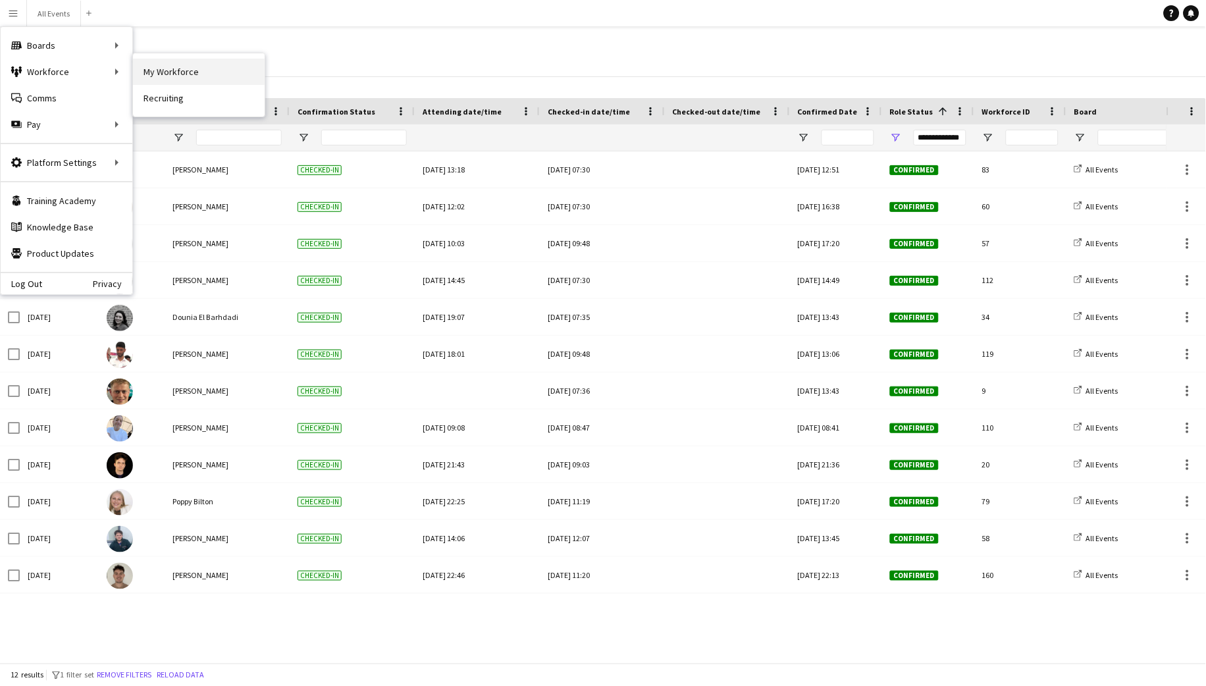
click at [163, 72] on link "My Workforce" at bounding box center [199, 72] width 132 height 26
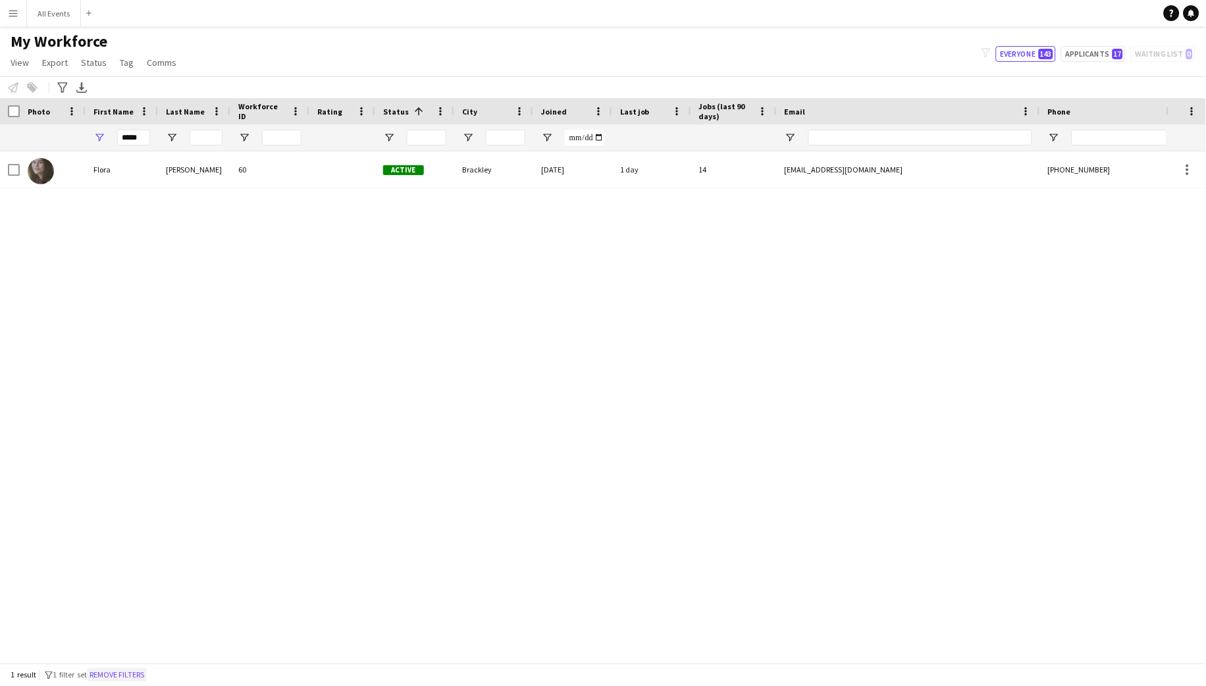
click at [138, 669] on button "Remove filters" at bounding box center [117, 675] width 60 height 14
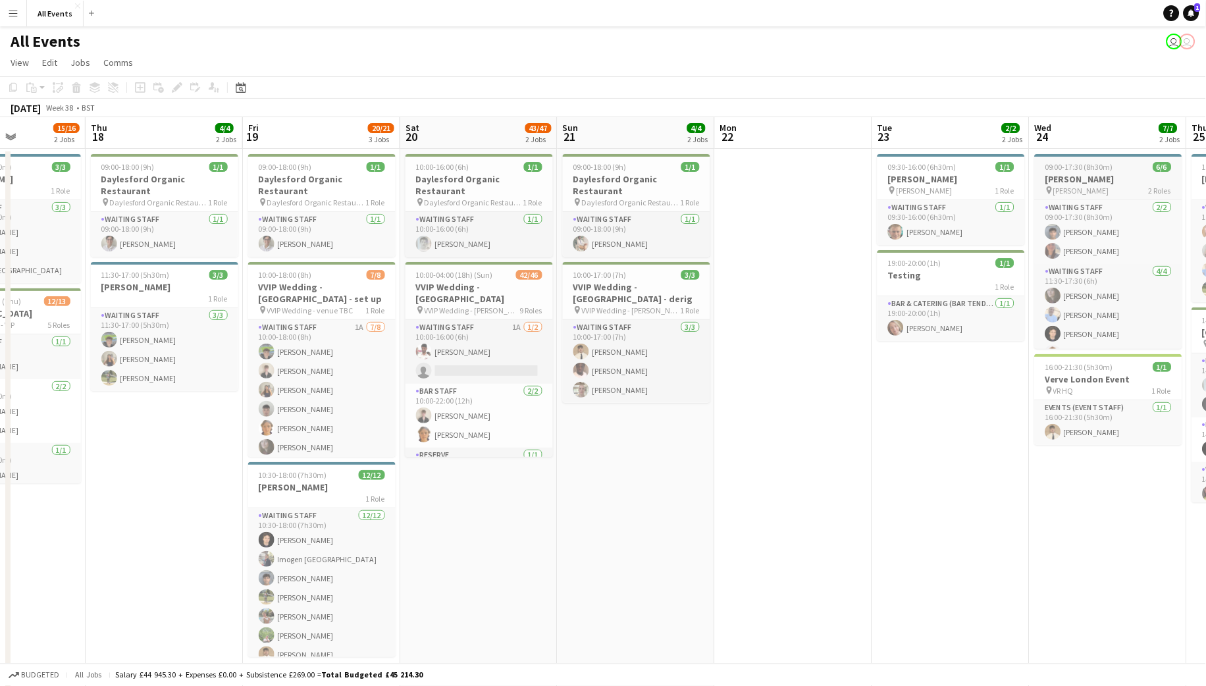
scroll to position [0, 317]
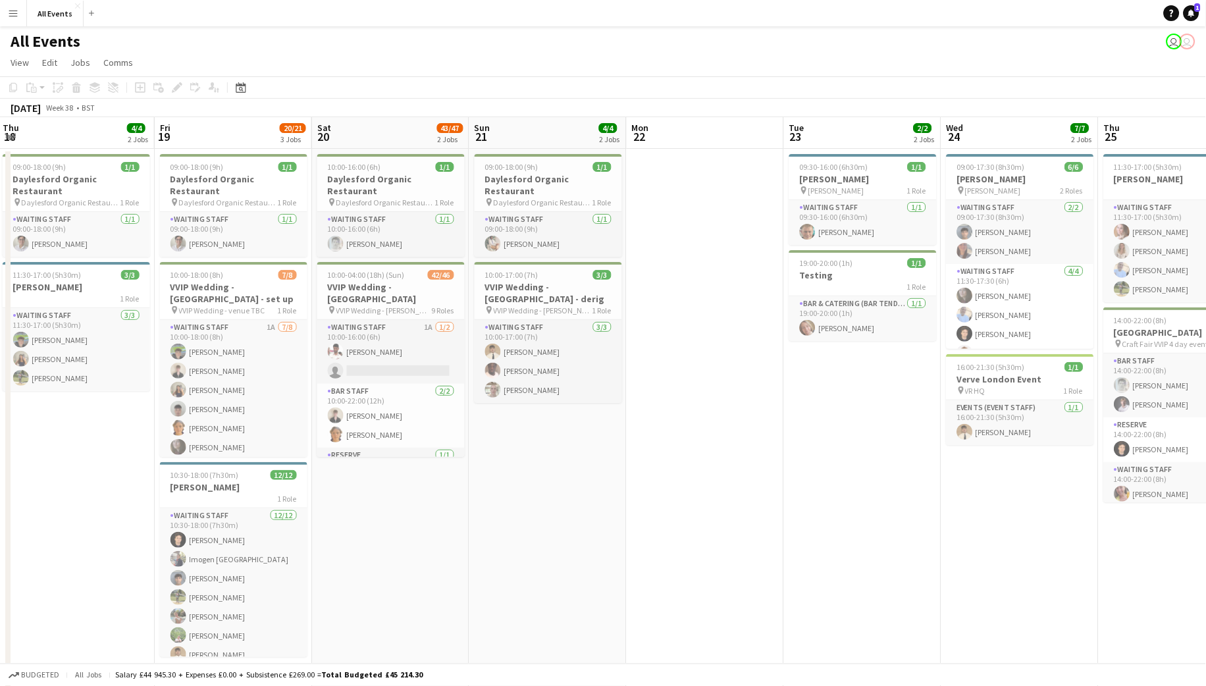
click at [18, 15] on app-icon "Menu" at bounding box center [13, 13] width 11 height 11
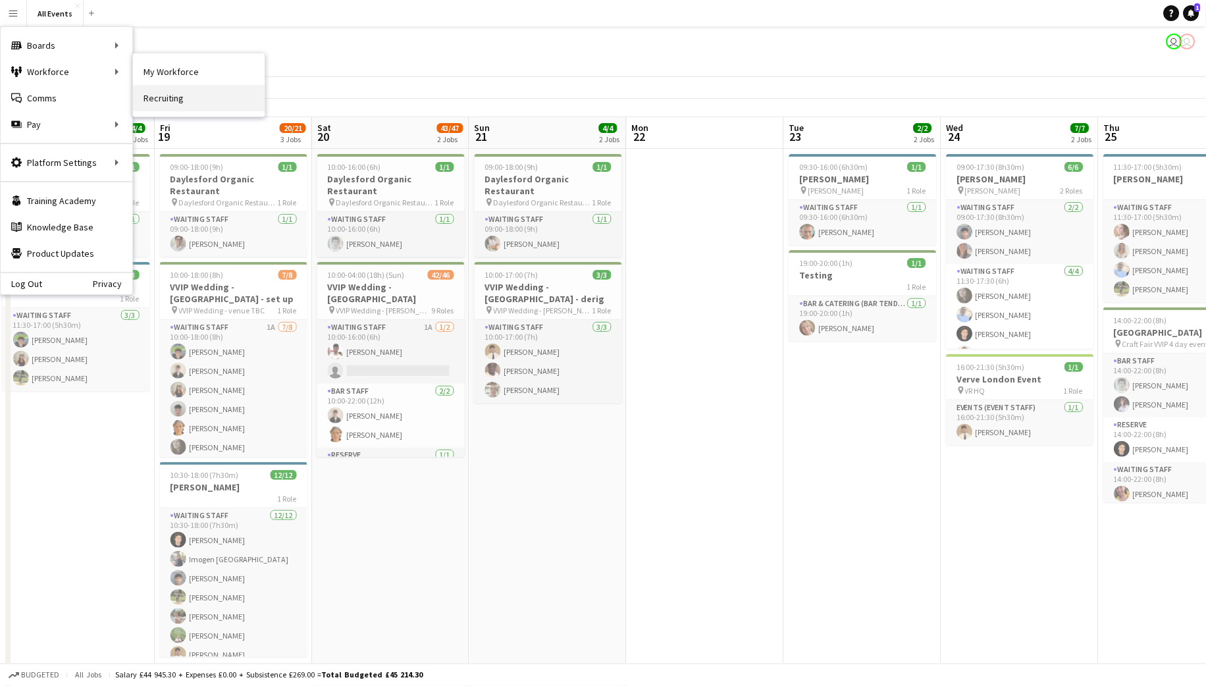
click at [159, 99] on link "Recruiting" at bounding box center [199, 98] width 132 height 26
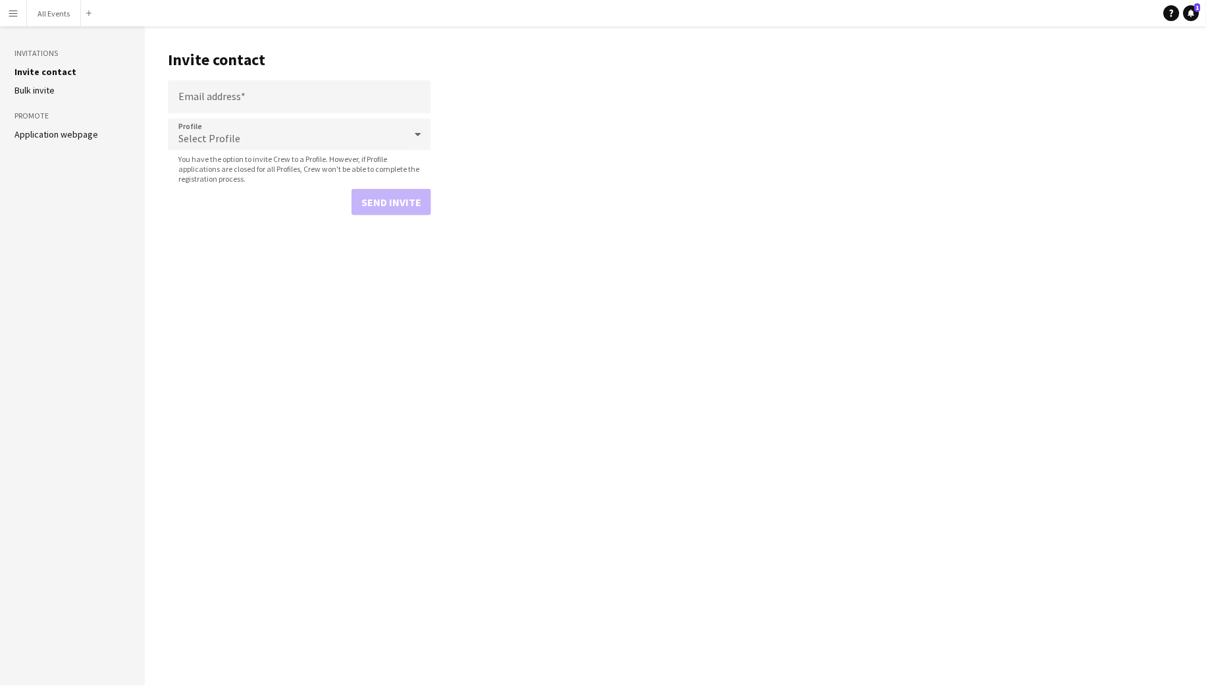
click at [82, 132] on link "Application webpage" at bounding box center [56, 134] width 84 height 12
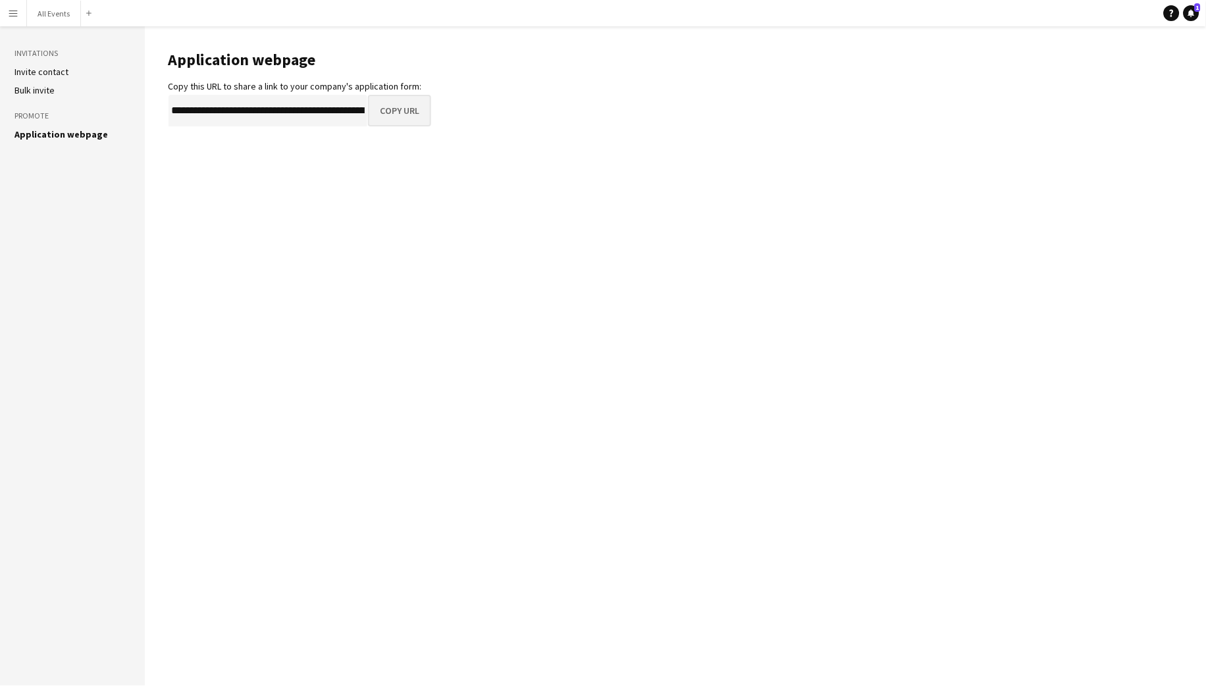
click at [392, 105] on button "Copy URL" at bounding box center [399, 111] width 63 height 32
click at [46, 15] on button "All Events Close" at bounding box center [54, 14] width 54 height 26
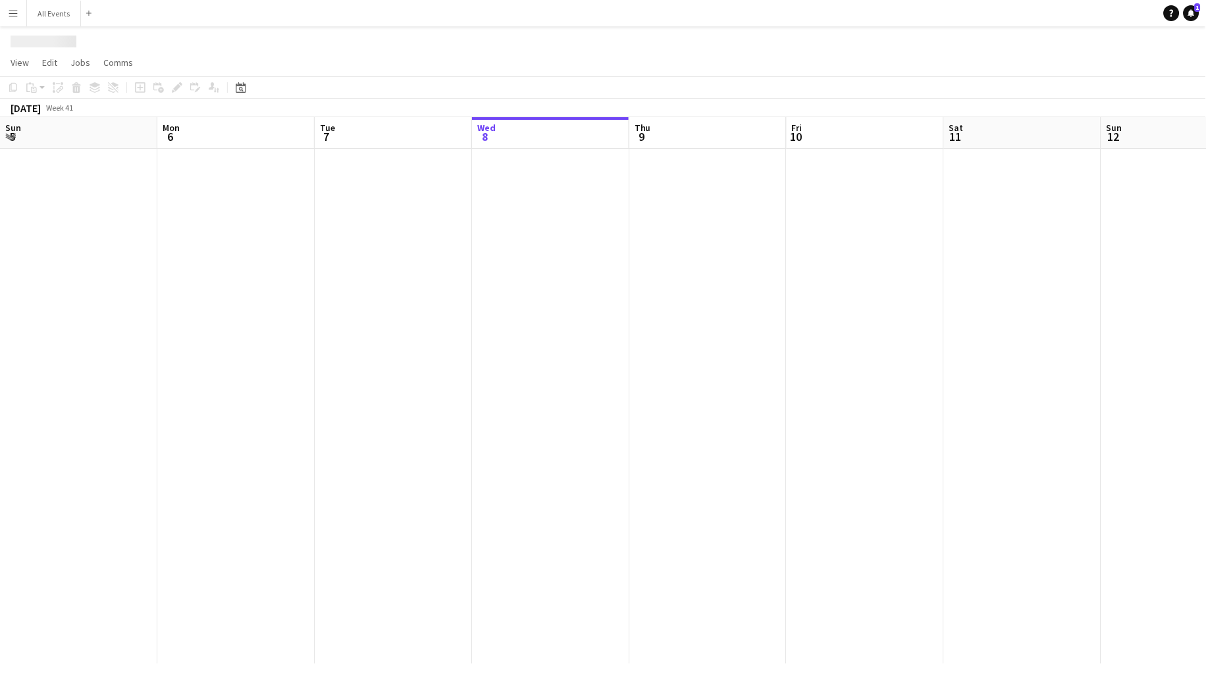
scroll to position [0, 314]
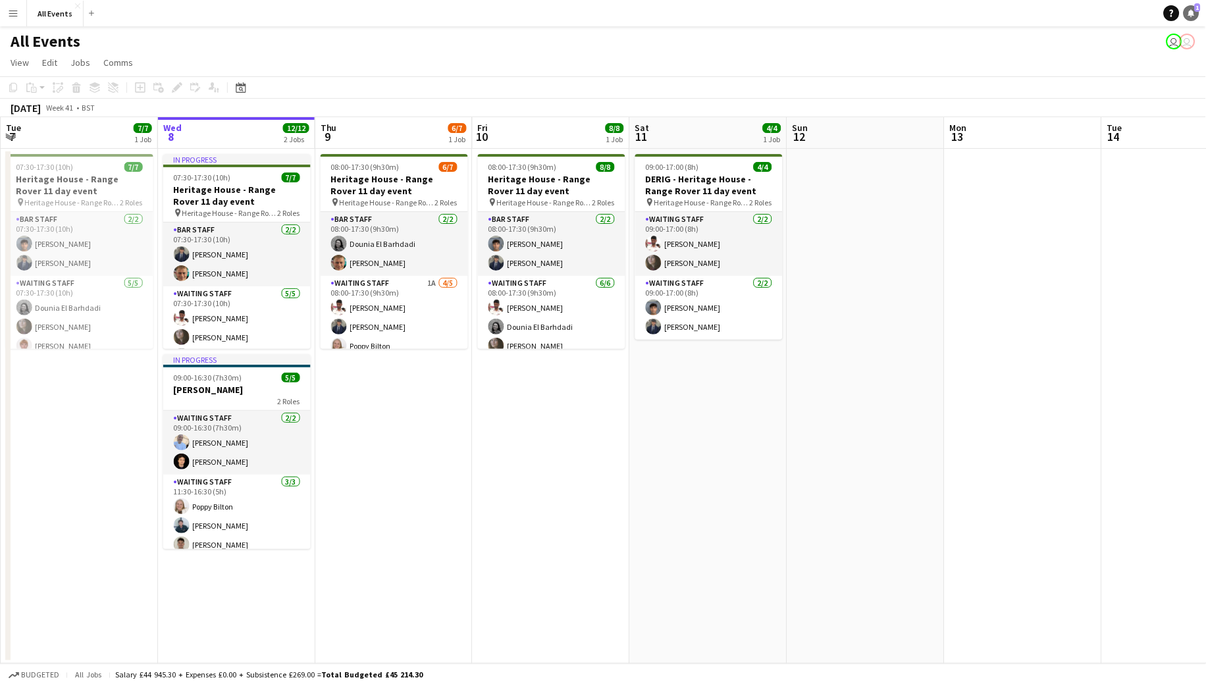
click at [1193, 16] on icon "Notifications" at bounding box center [1191, 13] width 8 height 8
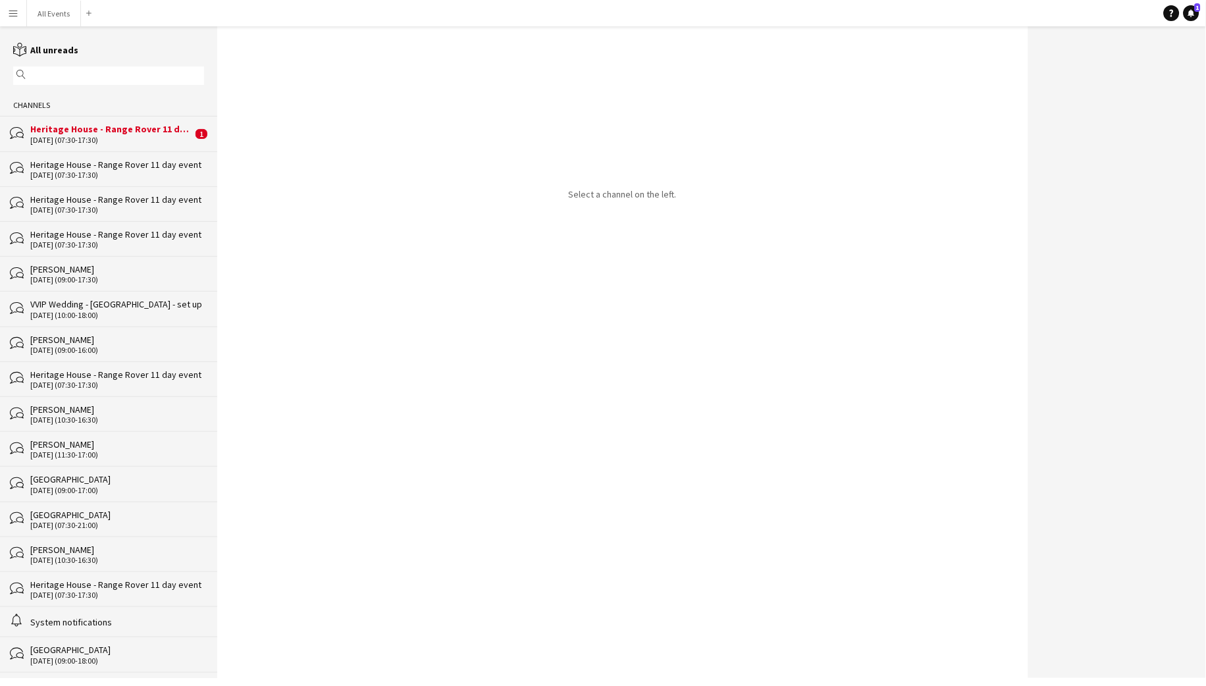
click at [141, 146] on div "bubbles Heritage House - Range Rover 11 day event [DATE] (07:30-17:30) 1" at bounding box center [108, 133] width 217 height 35
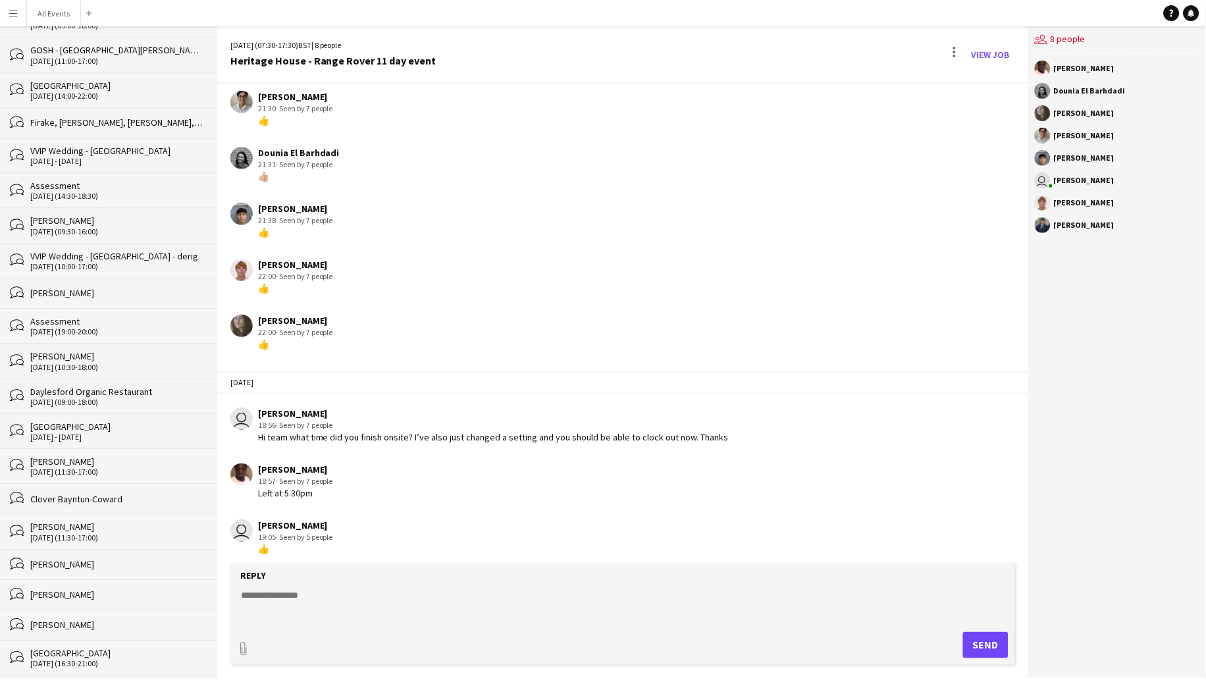
scroll to position [763, 0]
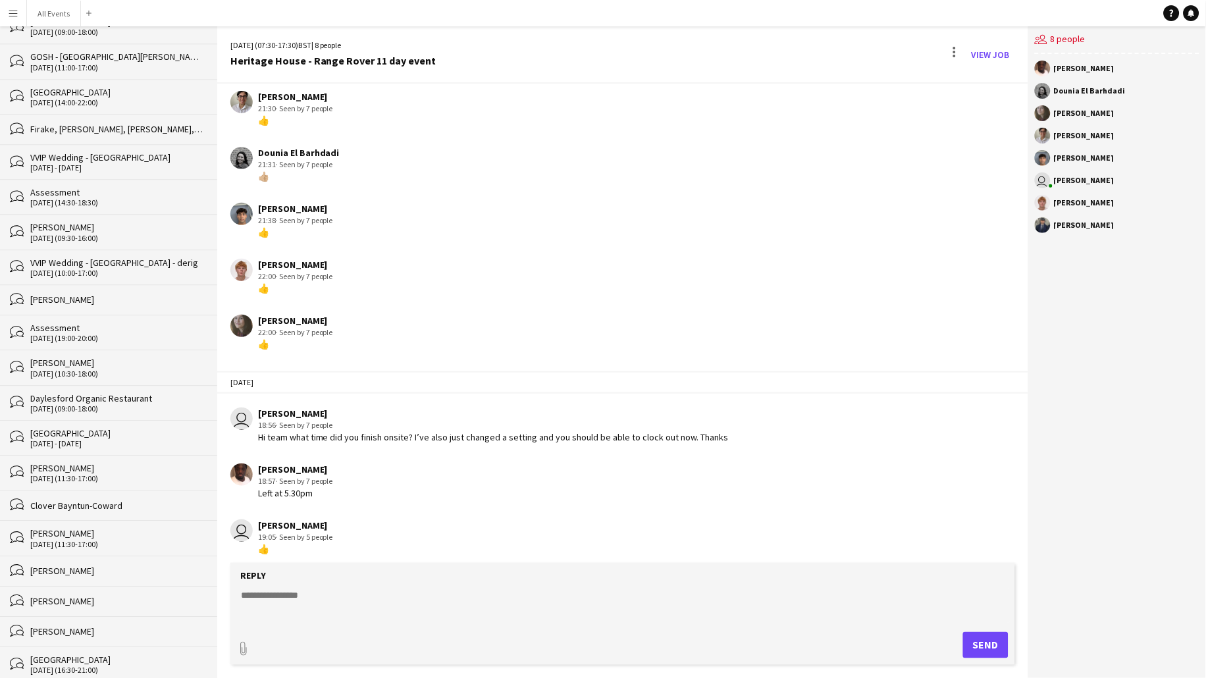
click at [80, 269] on div "[DATE] (10:00-17:00)" at bounding box center [117, 273] width 174 height 9
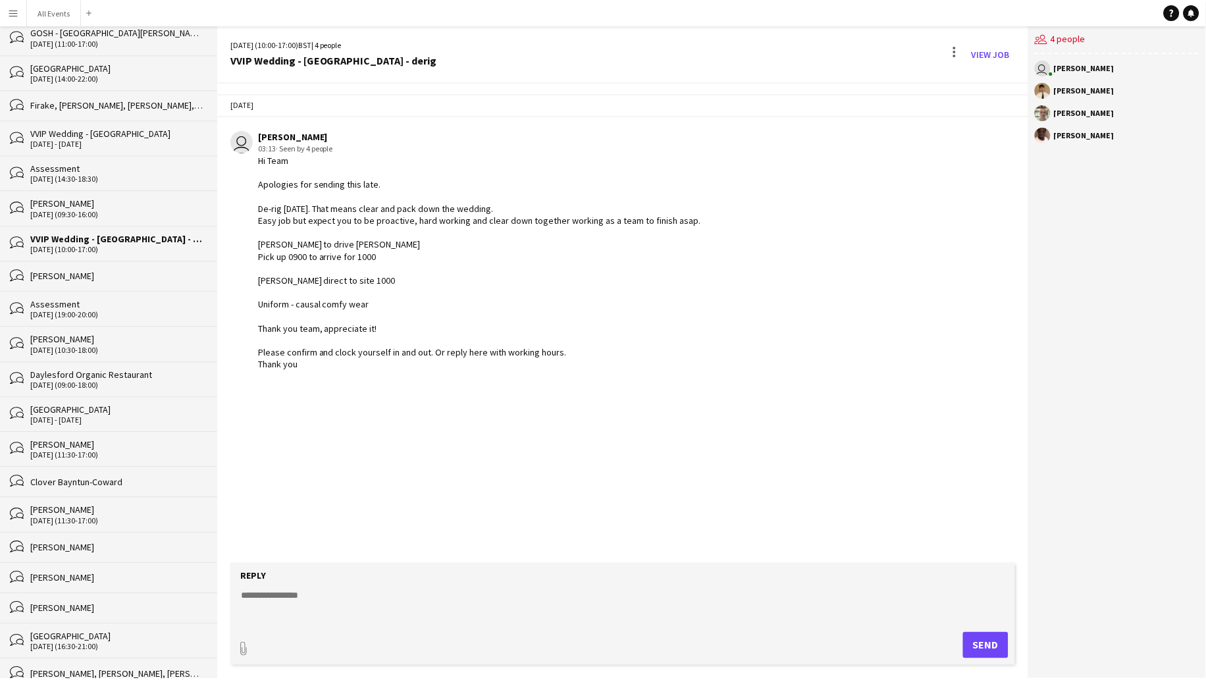
scroll to position [721, 0]
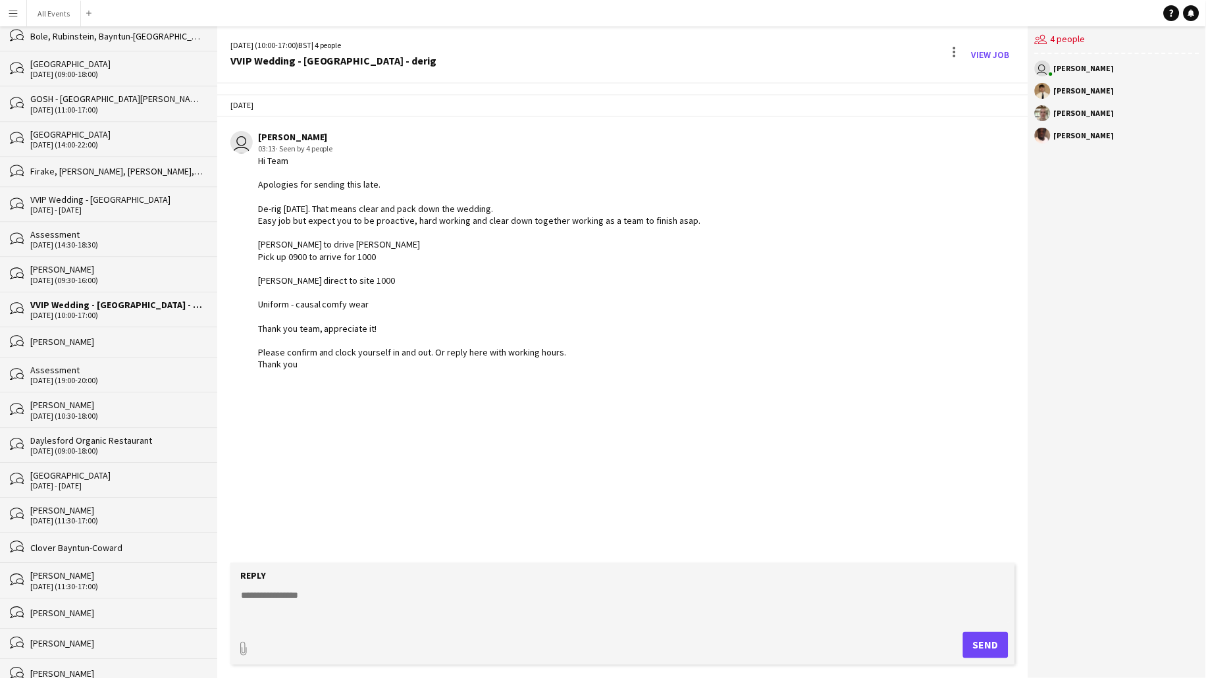
click at [94, 193] on div "VVIP Wedding - [GEOGRAPHIC_DATA]" at bounding box center [117, 199] width 174 height 12
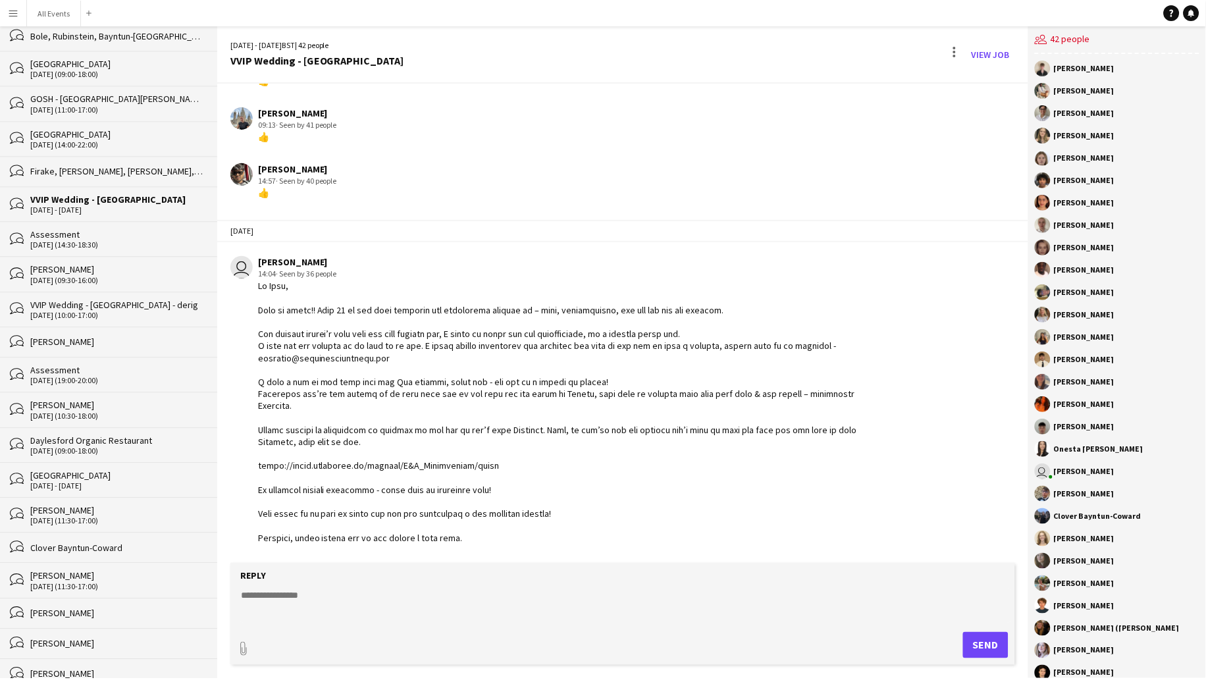
drag, startPoint x: 515, startPoint y: 602, endPoint x: 688, endPoint y: 644, distance: 177.5
click at [515, 602] on textarea at bounding box center [625, 605] width 771 height 34
paste textarea "**********"
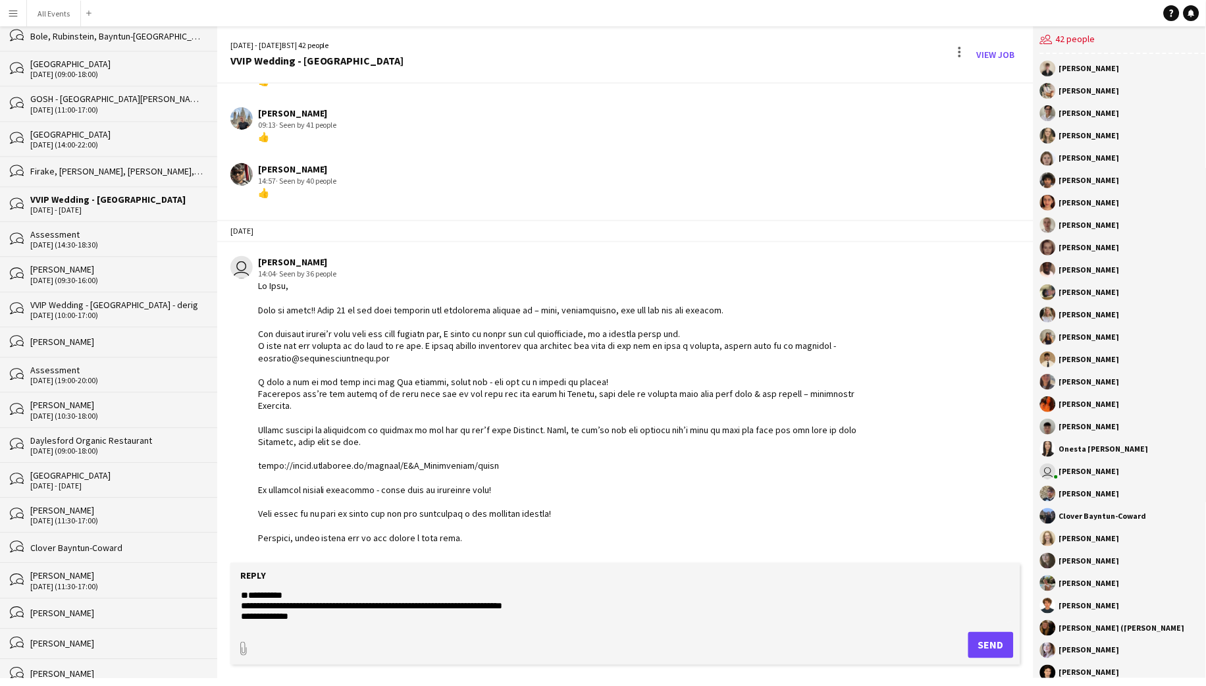
click at [324, 607] on textarea "**********" at bounding box center [625, 605] width 771 height 34
click at [565, 596] on textarea "**********" at bounding box center [625, 605] width 771 height 34
click at [315, 611] on textarea "**********" at bounding box center [625, 605] width 771 height 34
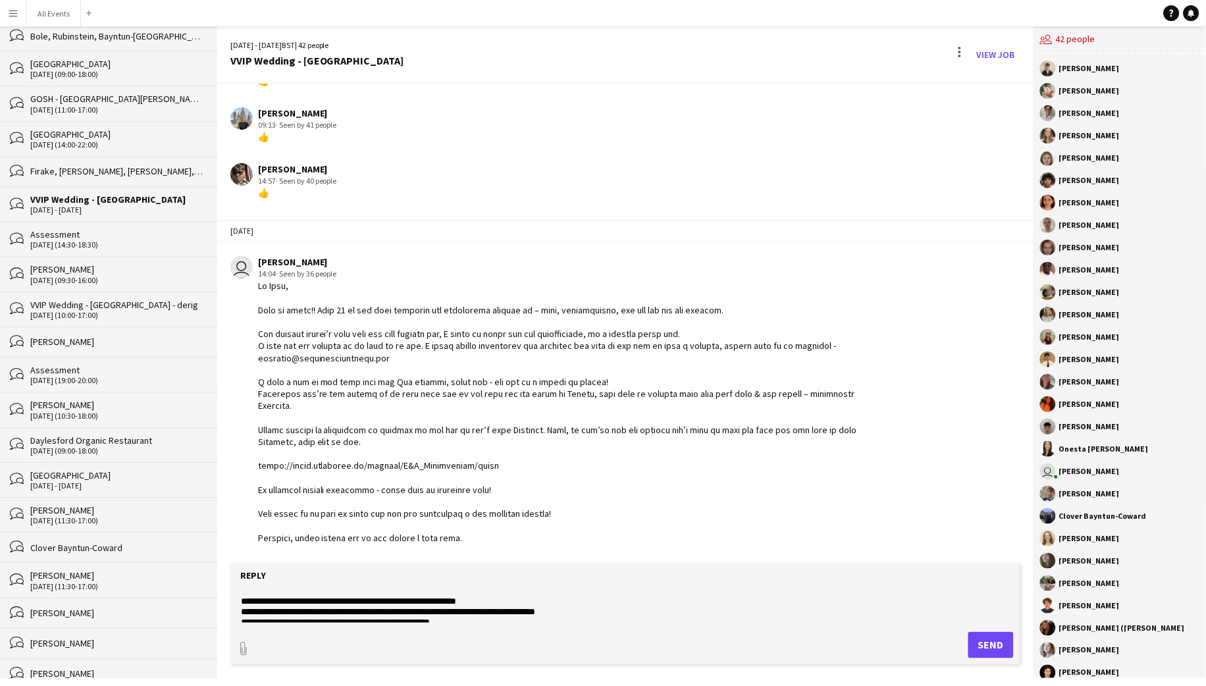
scroll to position [124, 0]
click at [502, 592] on textarea "**********" at bounding box center [625, 605] width 771 height 34
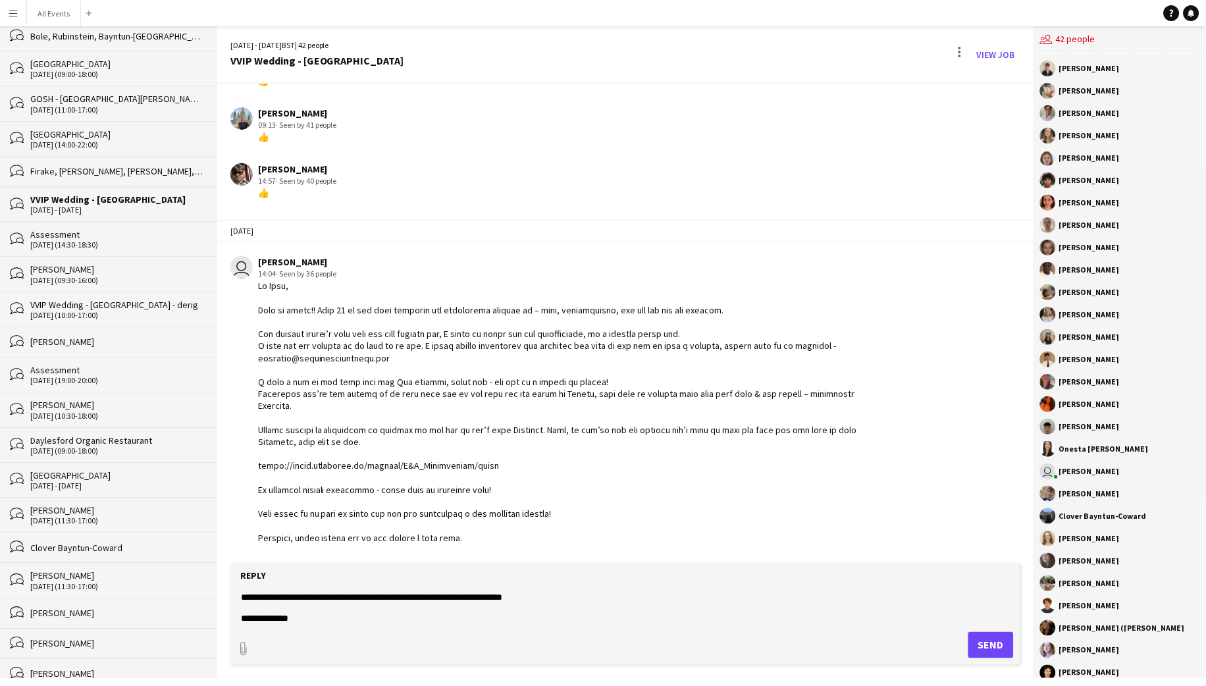
click at [563, 609] on textarea "**********" at bounding box center [625, 605] width 771 height 34
type textarea "**********"
click at [985, 648] on button "Send" at bounding box center [990, 645] width 45 height 26
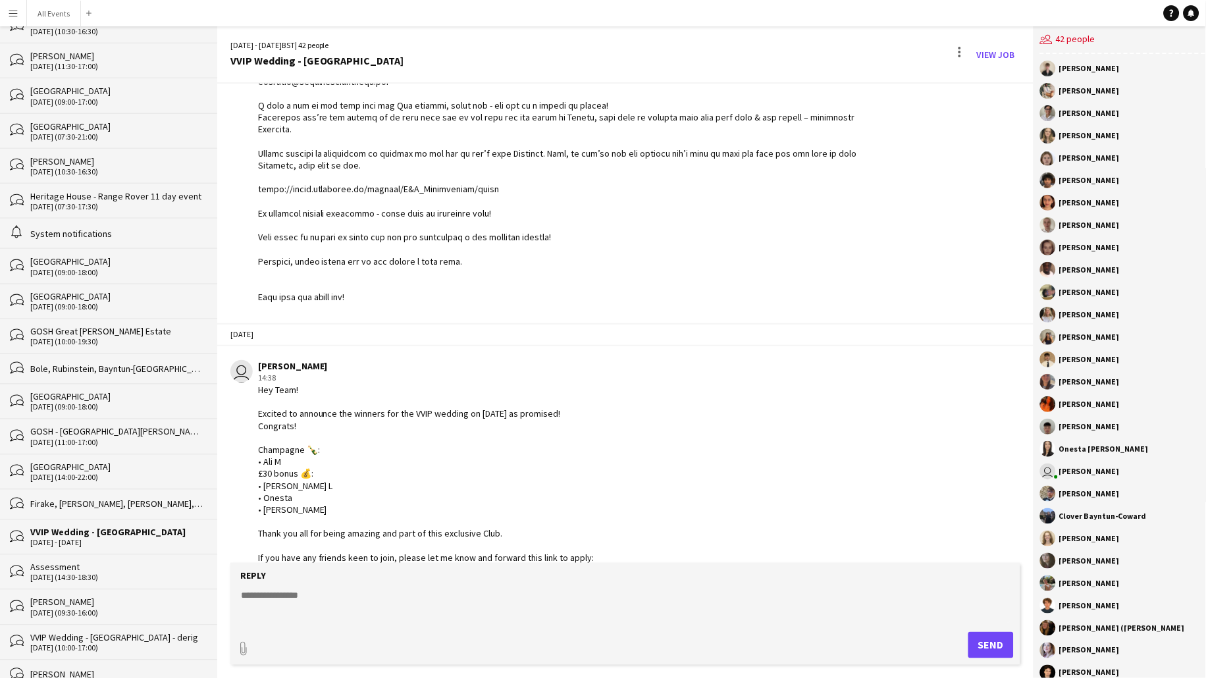
scroll to position [367, 0]
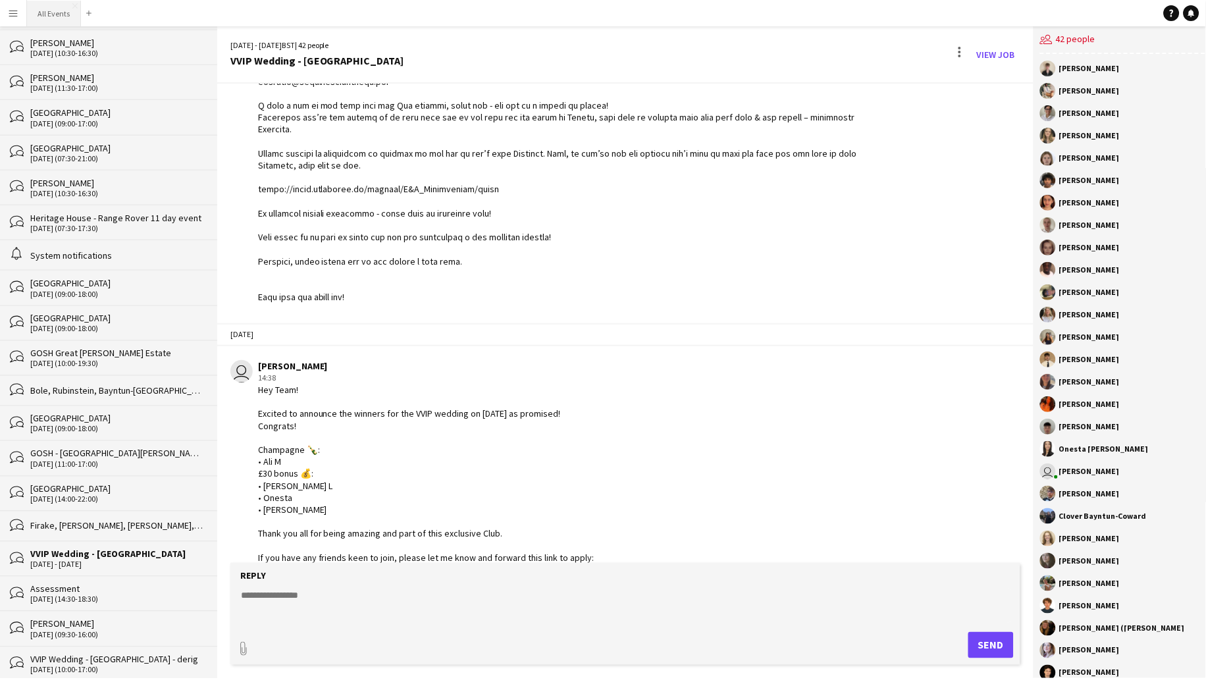
click at [47, 5] on button "All Events Close" at bounding box center [54, 14] width 54 height 26
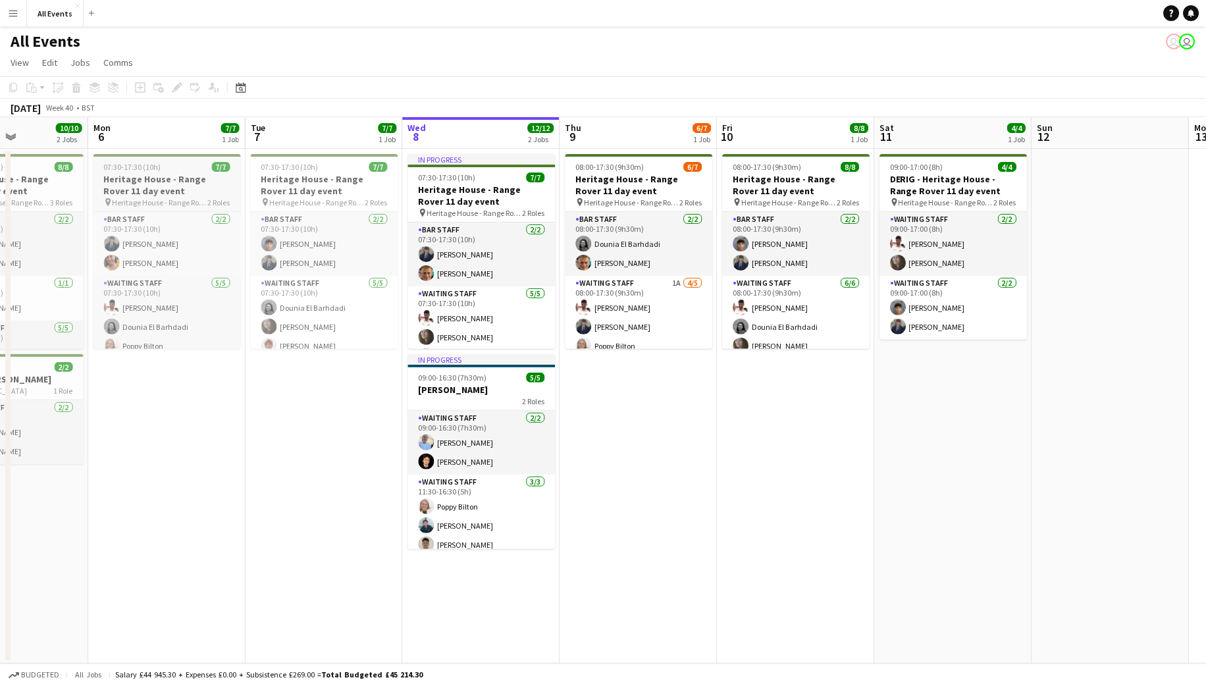
scroll to position [0, 378]
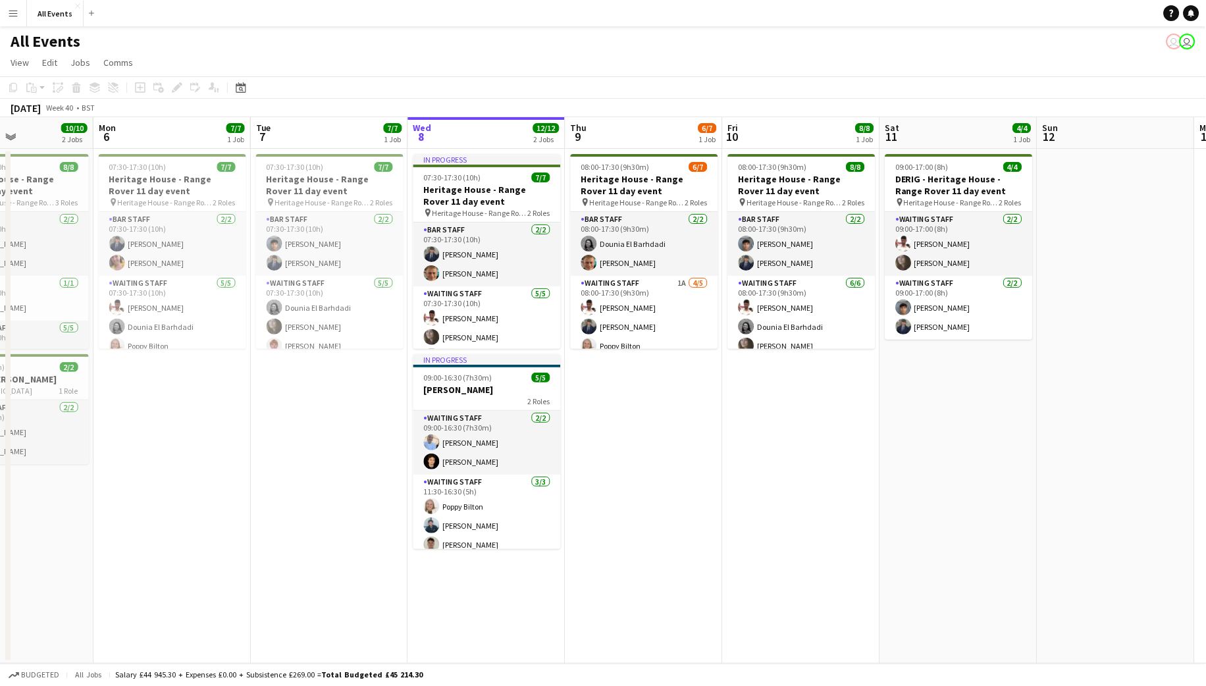
click at [16, 18] on app-icon "Menu" at bounding box center [13, 13] width 11 height 11
